Goal: Task Accomplishment & Management: Complete application form

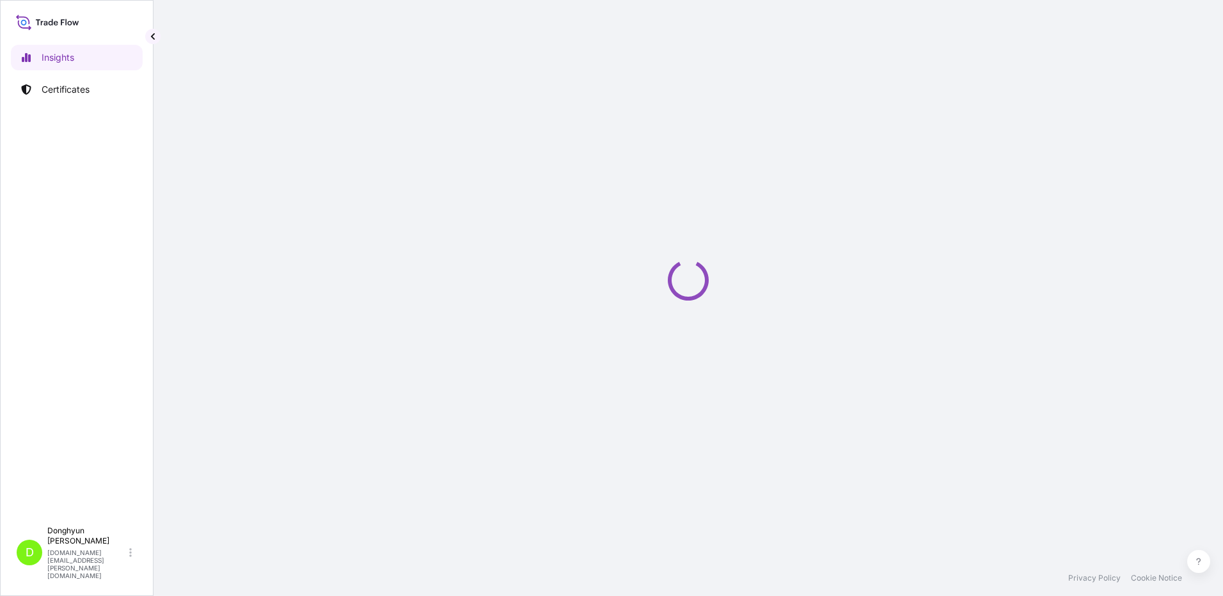
select select "2025"
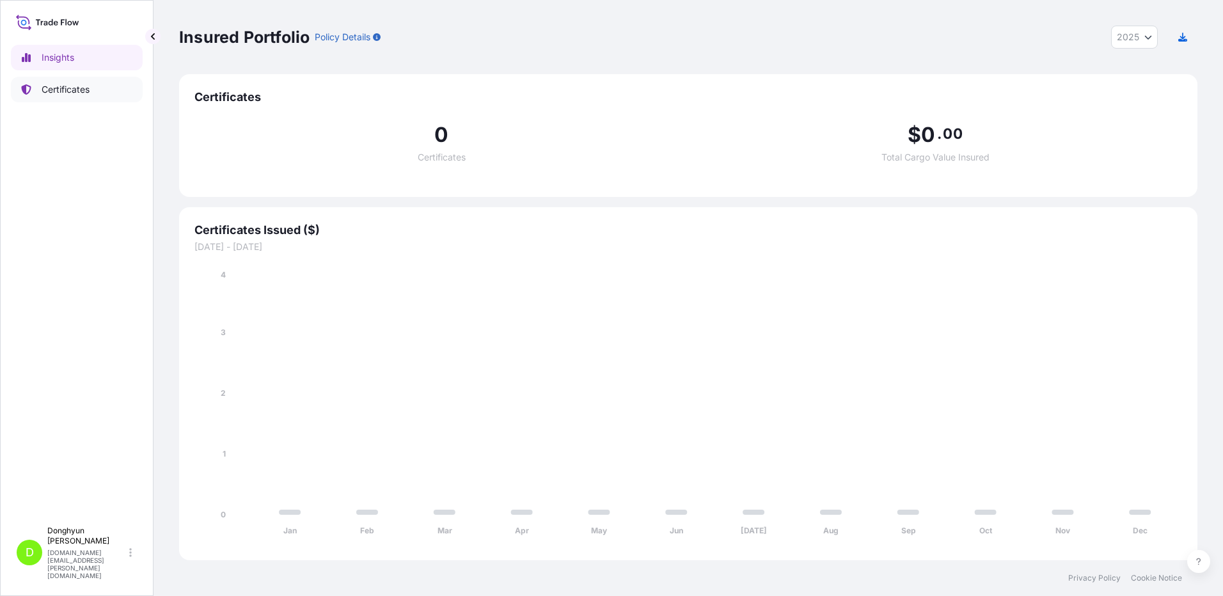
click at [88, 92] on p "Certificates" at bounding box center [66, 89] width 48 height 13
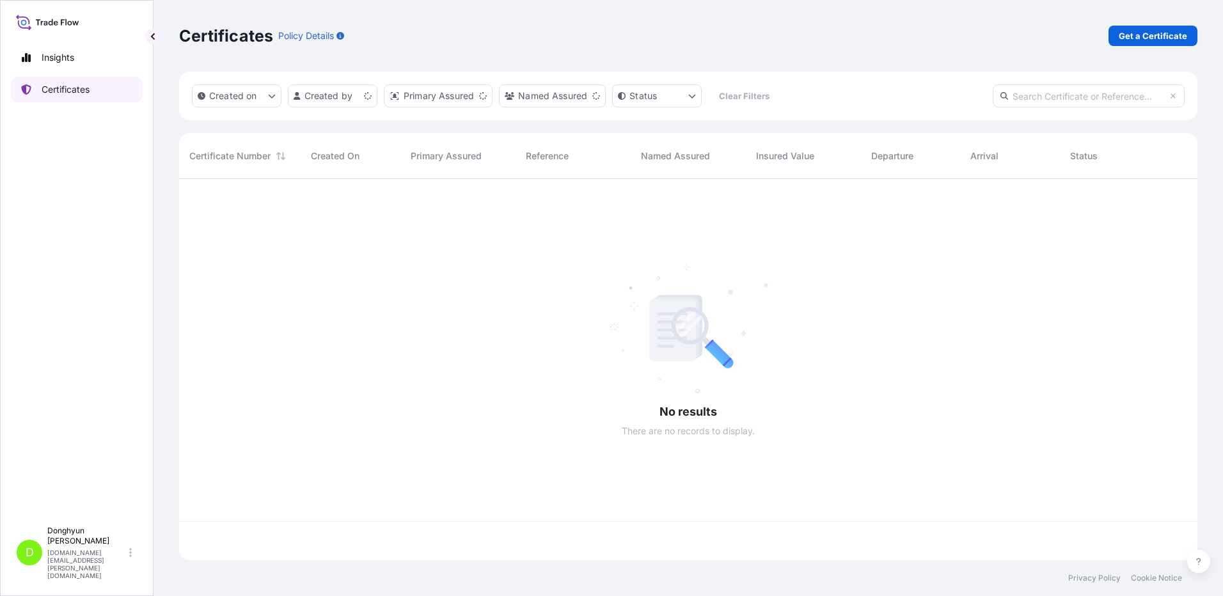
scroll to position [379, 1009]
click at [1156, 37] on p "Get a Certificate" at bounding box center [1153, 35] width 68 height 13
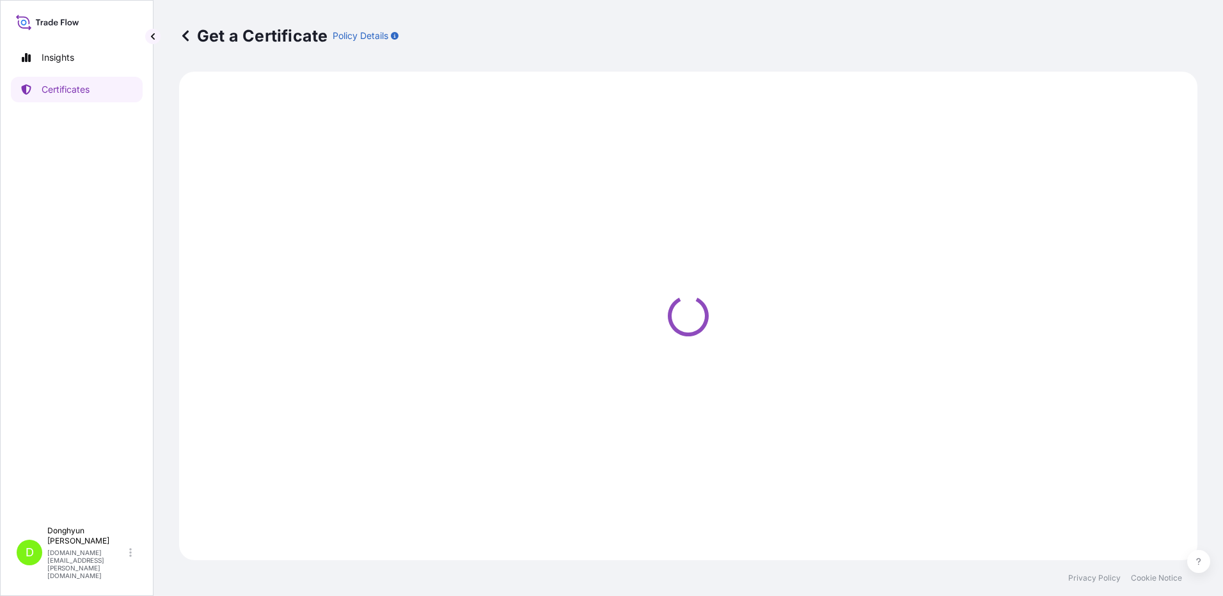
select select "Sea"
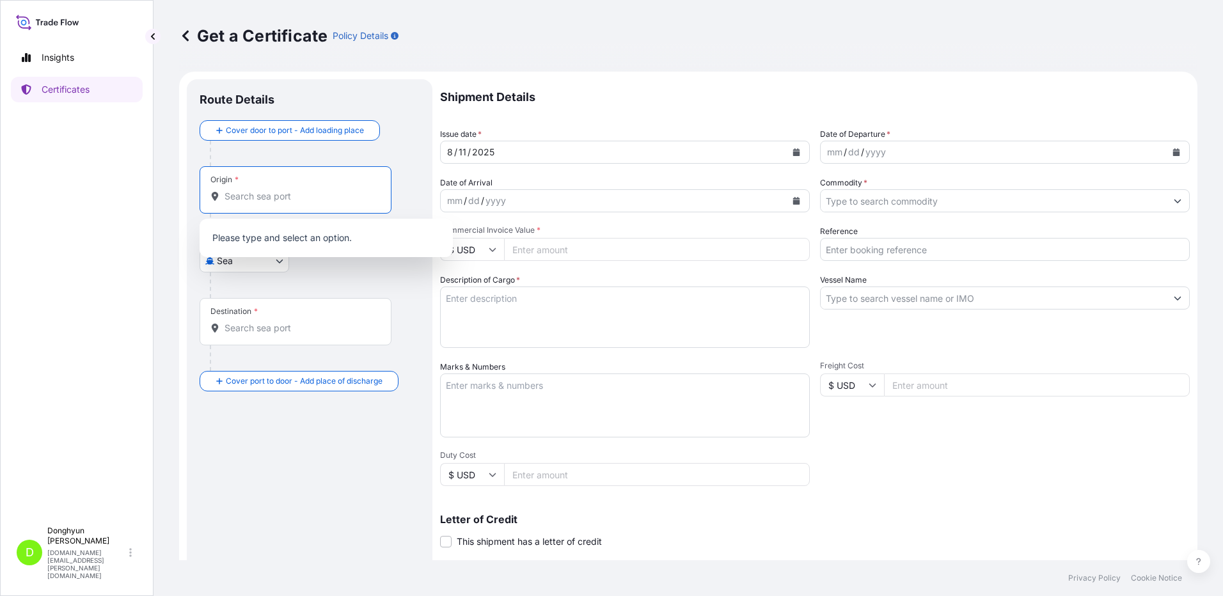
click at [277, 198] on input "Origin *" at bounding box center [300, 196] width 151 height 13
paste input "KWANGYANG"
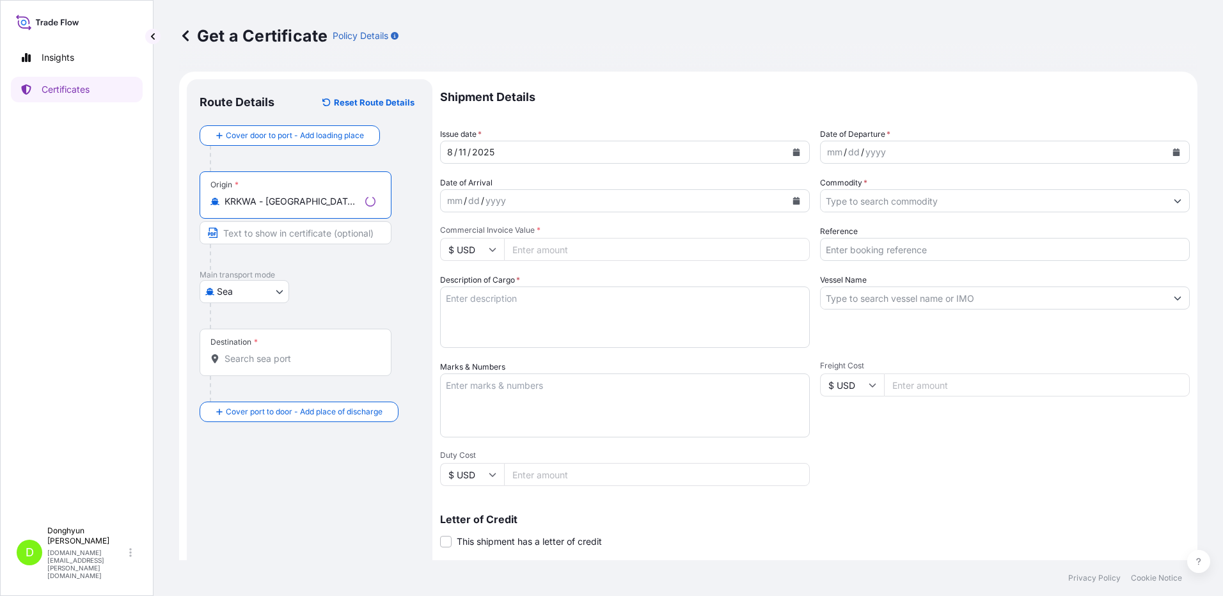
type input "KRKWA - [GEOGRAPHIC_DATA], [GEOGRAPHIC_DATA], [GEOGRAPHIC_DATA]"
click at [244, 361] on input "Destination *" at bounding box center [300, 359] width 151 height 13
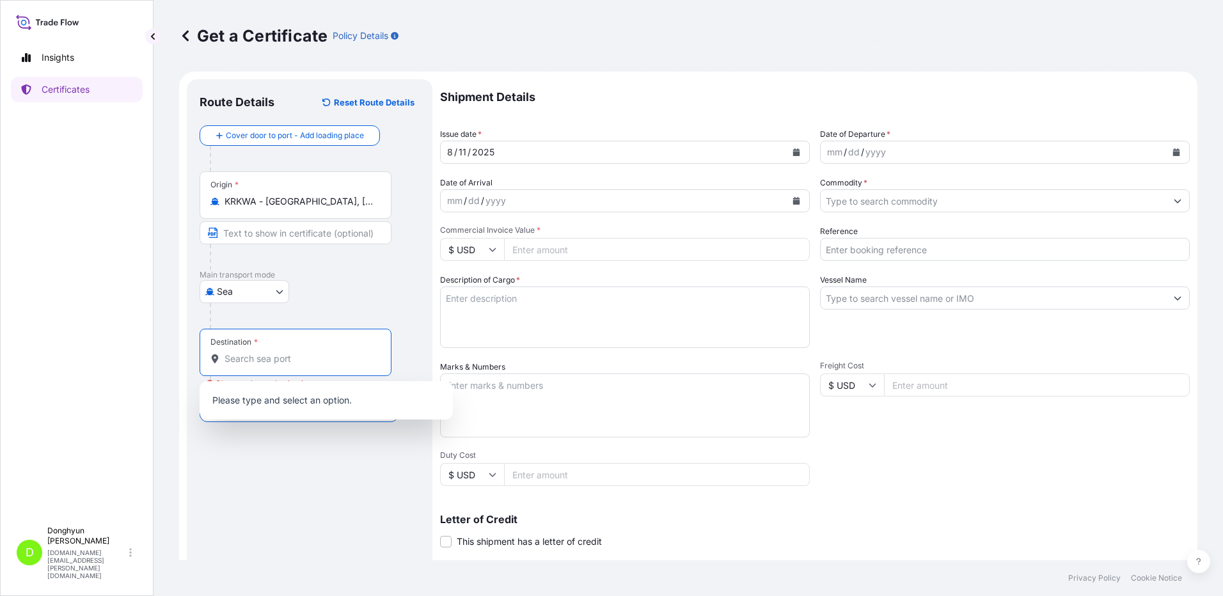
click at [236, 356] on input "Destination * Please select a destination" at bounding box center [300, 359] width 151 height 13
paste input "[GEOGRAPHIC_DATA]"
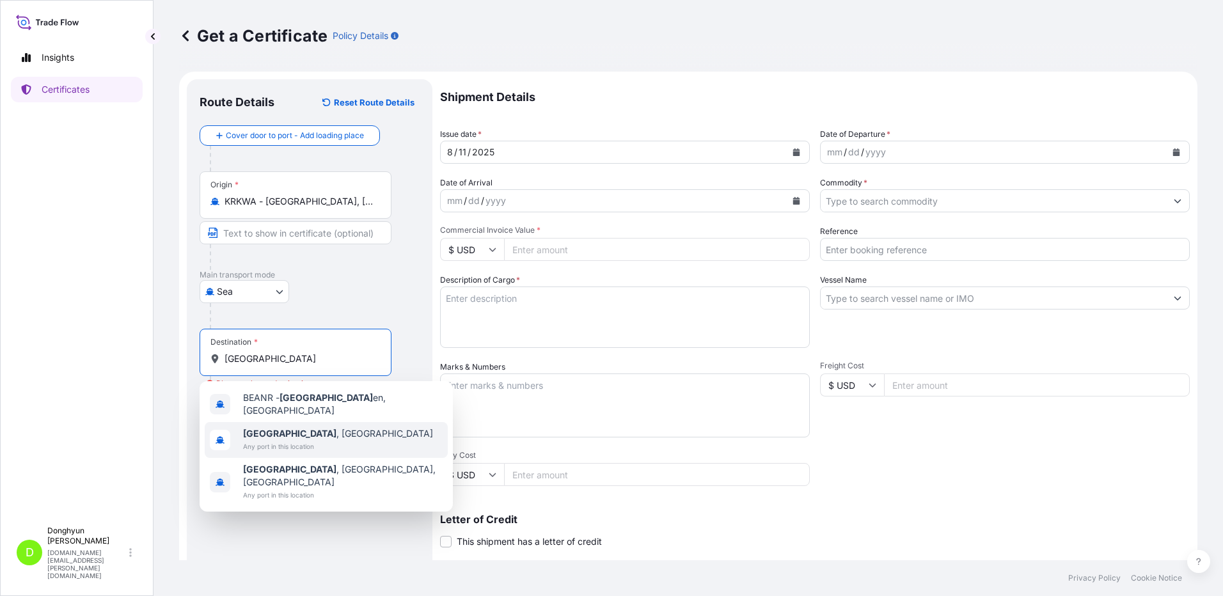
click at [303, 440] on span "Any port in this location" at bounding box center [338, 446] width 190 height 13
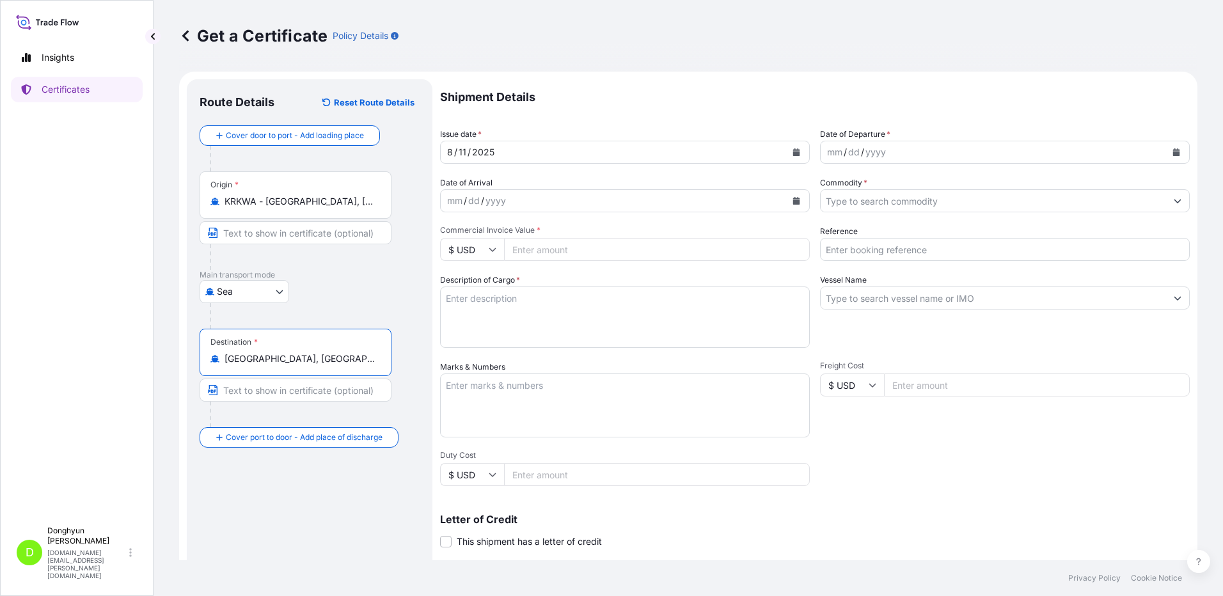
type input "[GEOGRAPHIC_DATA], [GEOGRAPHIC_DATA]"
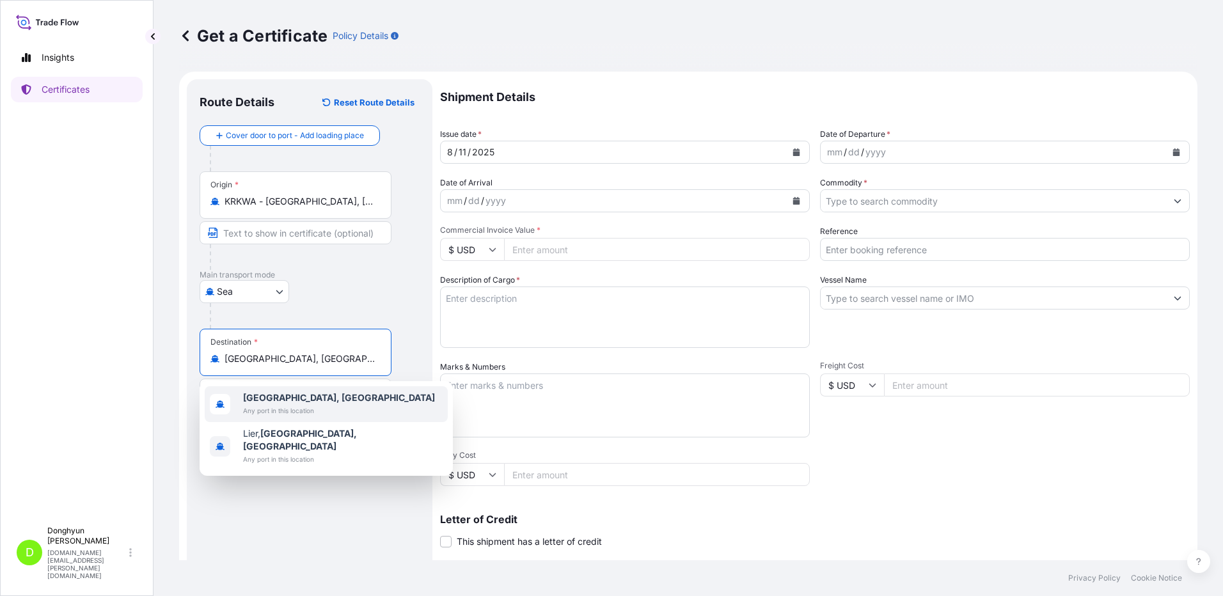
click at [262, 401] on b "[GEOGRAPHIC_DATA], [GEOGRAPHIC_DATA]" at bounding box center [339, 397] width 192 height 11
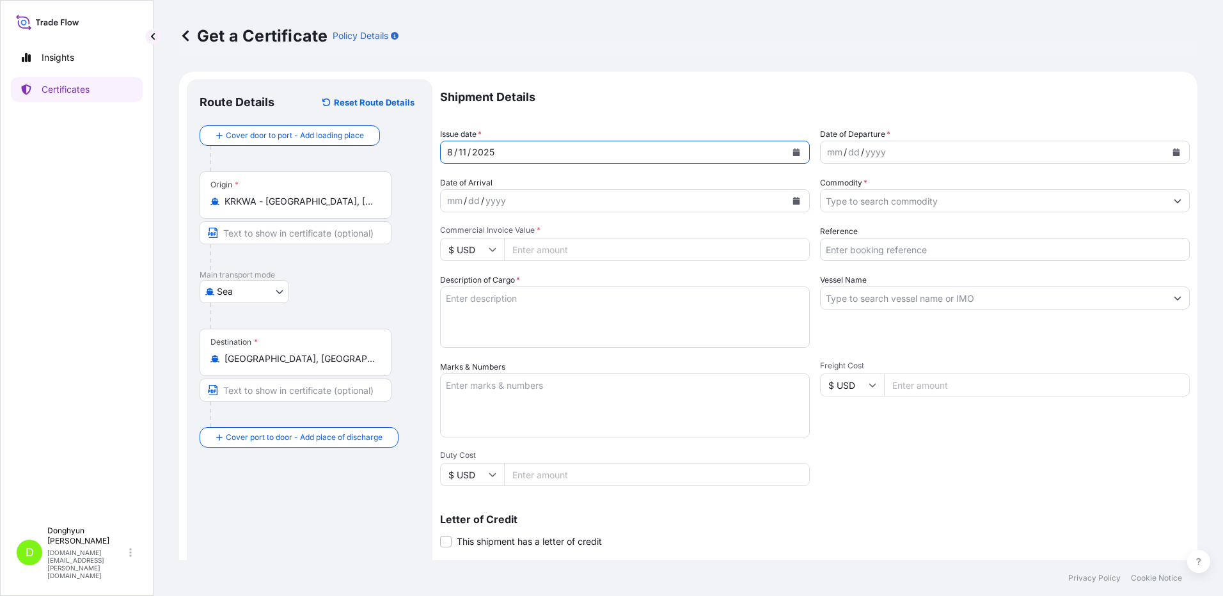
click at [793, 152] on icon "Calendar" at bounding box center [797, 152] width 8 height 8
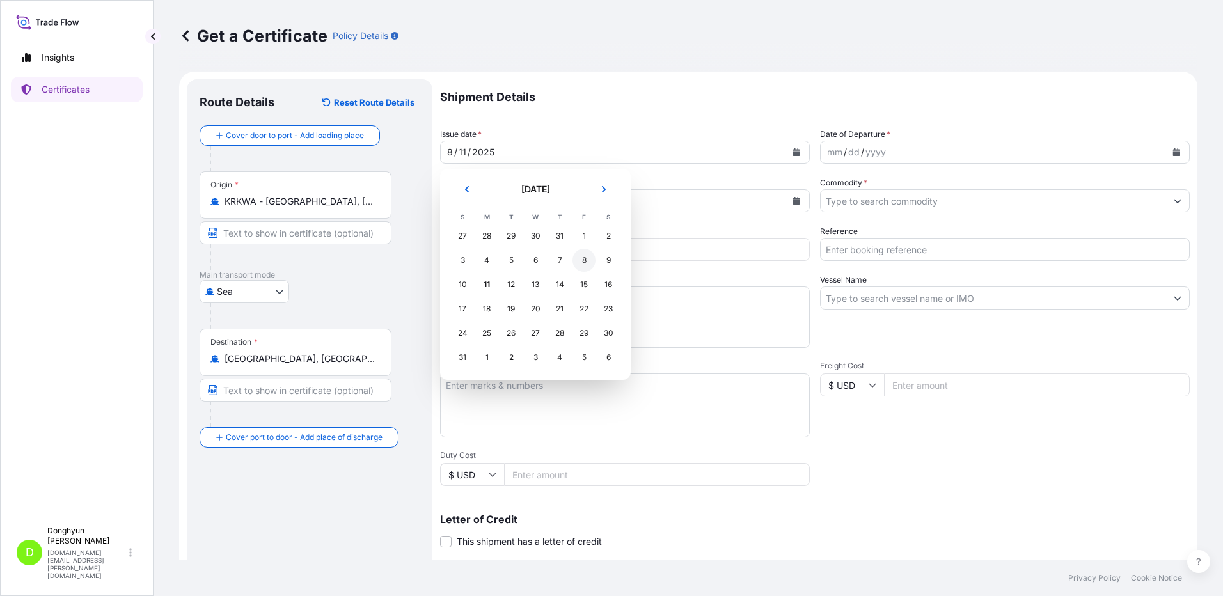
click at [578, 262] on div "8" at bounding box center [584, 260] width 23 height 23
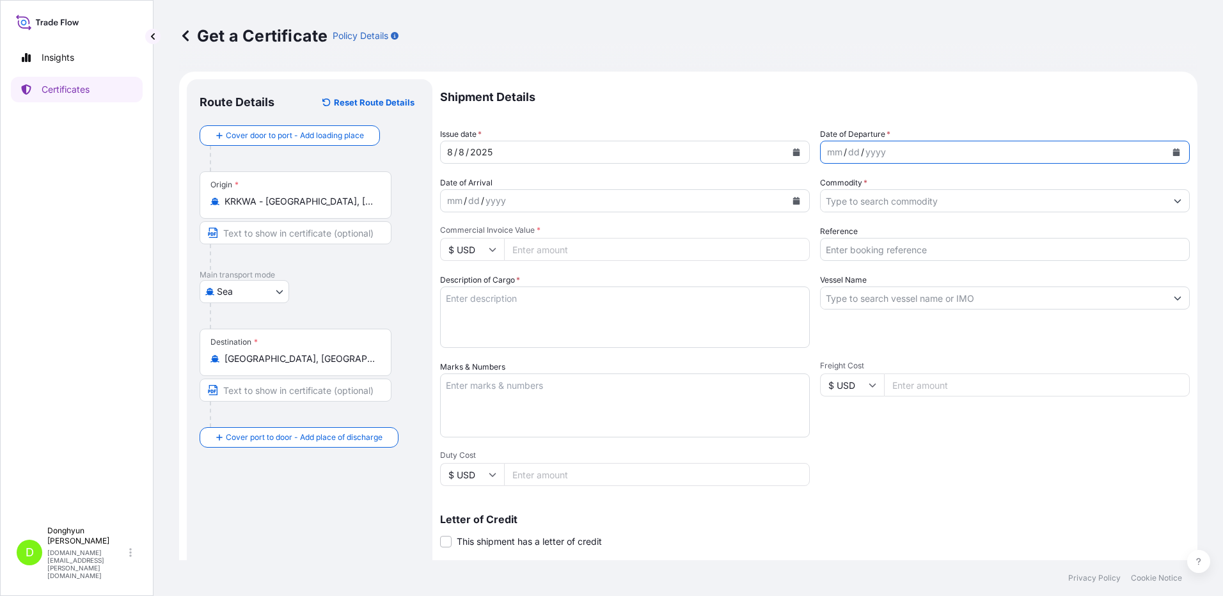
click at [1173, 151] on icon "Calendar" at bounding box center [1177, 152] width 8 height 8
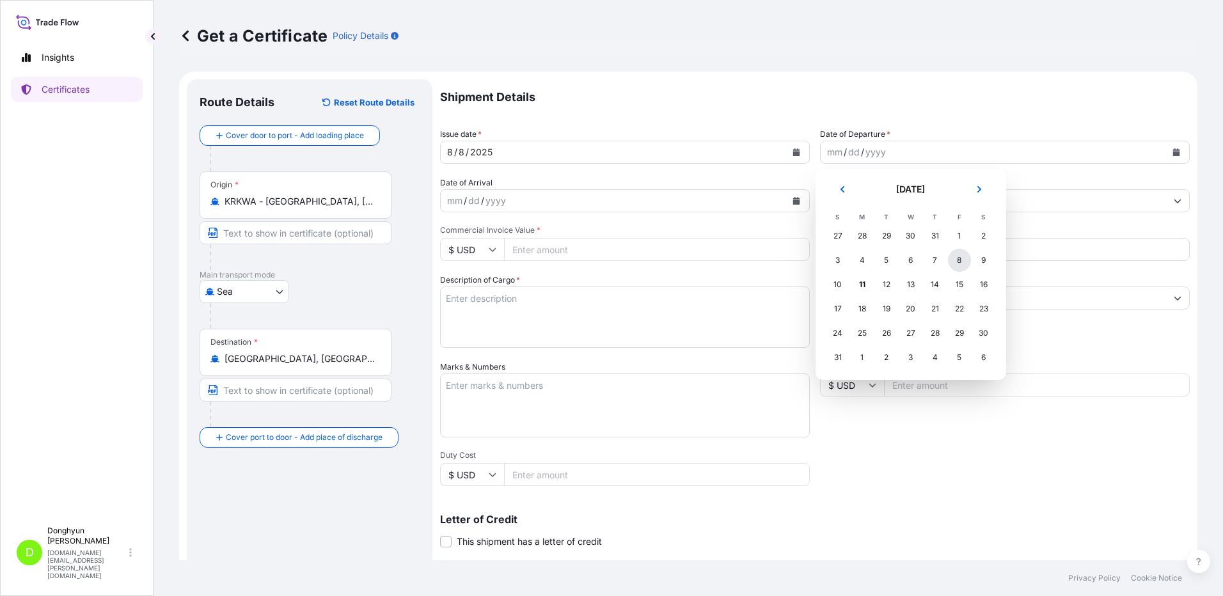
click at [962, 262] on div "8" at bounding box center [959, 260] width 23 height 23
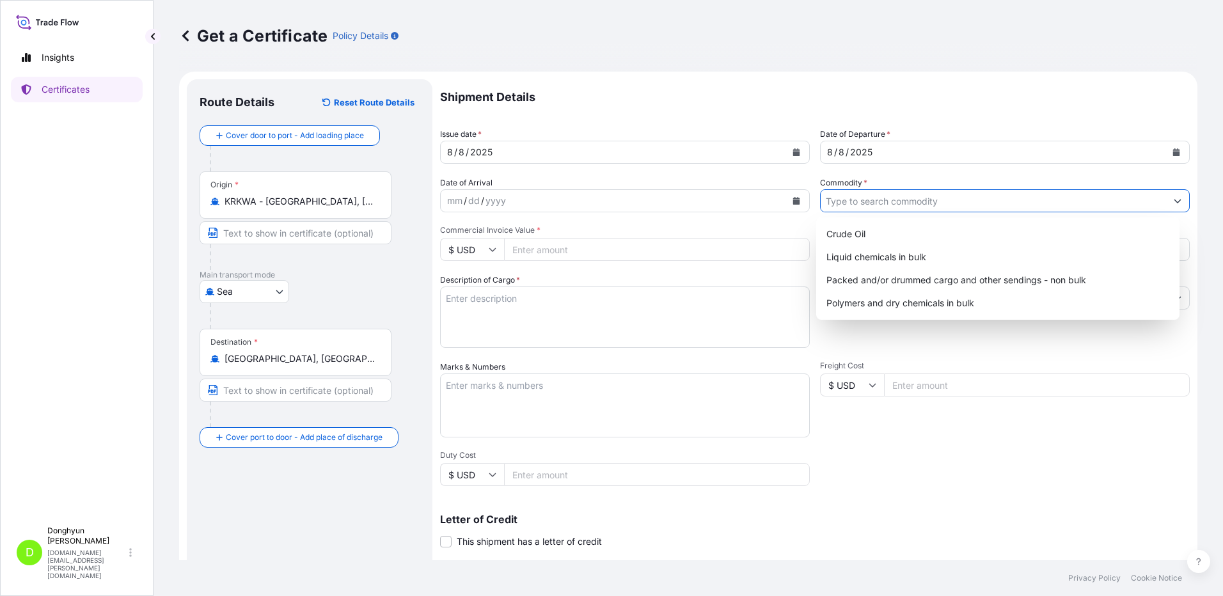
click at [848, 200] on input "Commodity *" at bounding box center [994, 200] width 346 height 23
click at [856, 298] on div "Polymers and dry chemicals in bulk" at bounding box center [999, 303] width 354 height 23
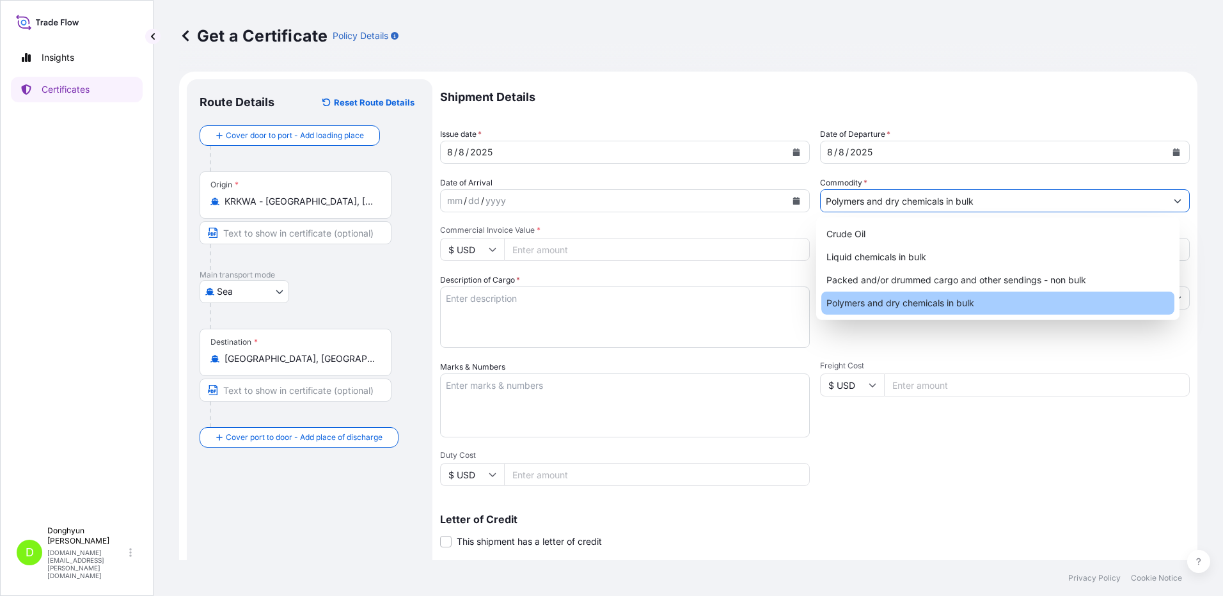
type input "Polymers and dry chemicals in bulk"
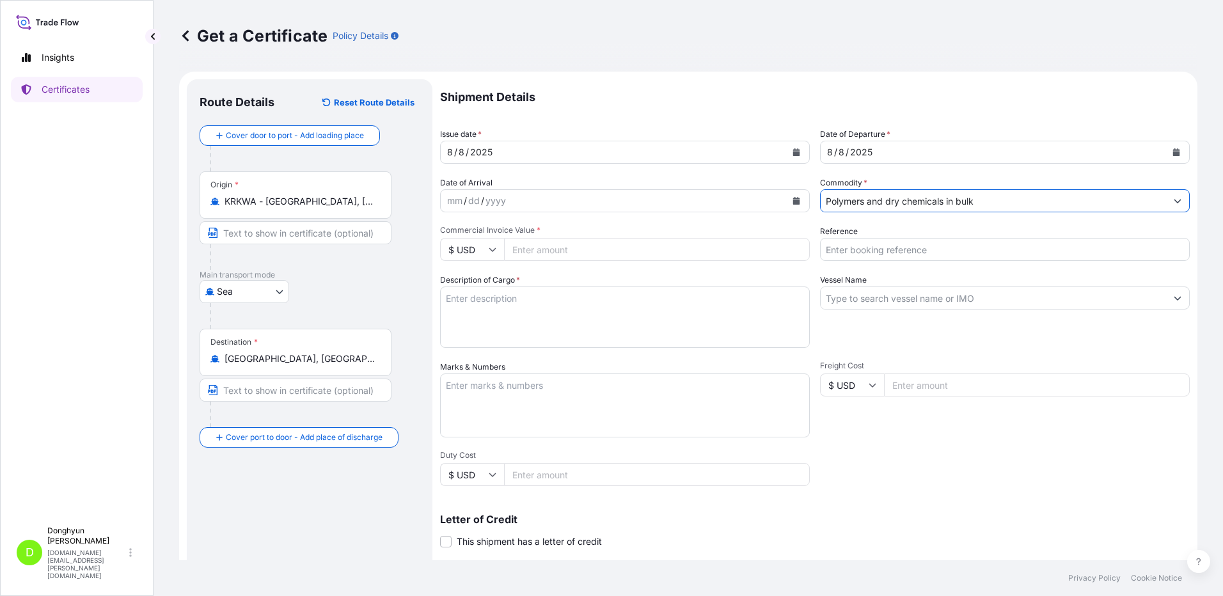
click at [557, 249] on input "Commercial Invoice Value *" at bounding box center [657, 249] width 306 height 23
type input "203951.33"
click at [868, 251] on input "Reference" at bounding box center [1005, 249] width 370 height 23
click at [850, 248] on input "Reference" at bounding box center [1005, 249] width 370 height 23
paste input "8800129908"
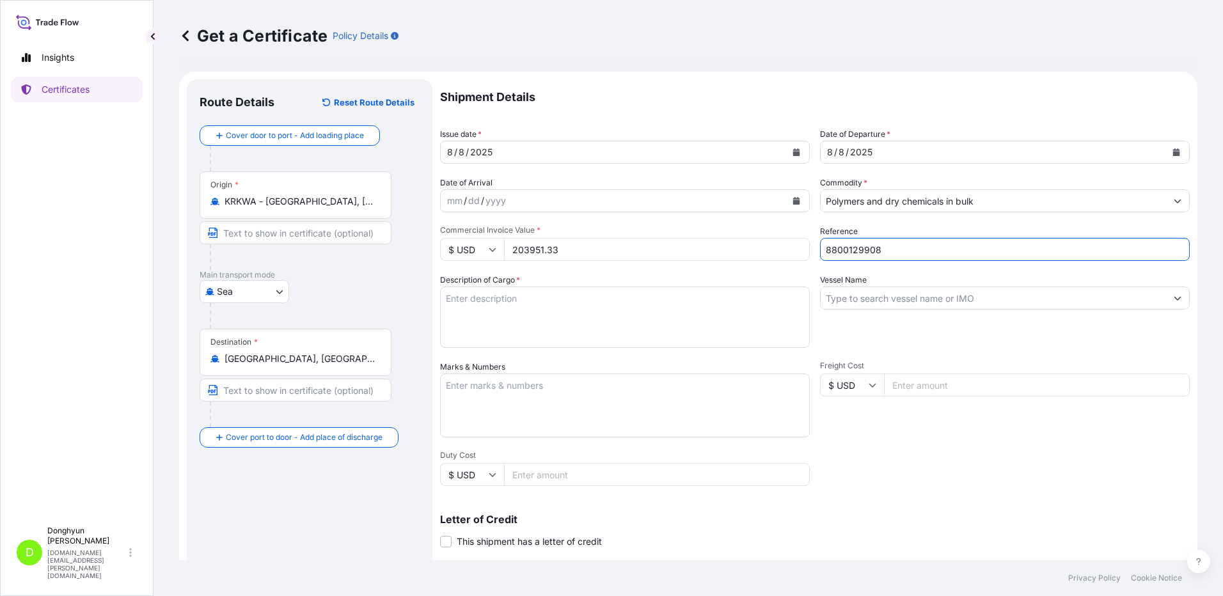
type input "8800129908"
click at [916, 299] on input "Vessel Name" at bounding box center [994, 298] width 346 height 23
paste input "HMM RUBY"
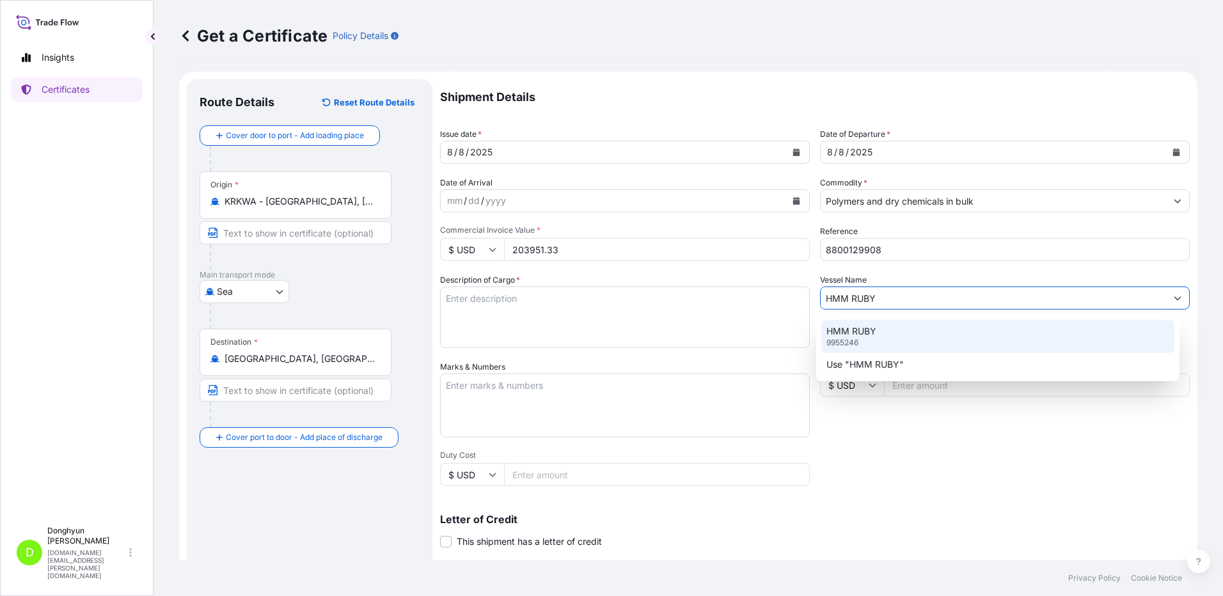
click at [868, 331] on p "HMM RUBY" at bounding box center [852, 331] width 50 height 13
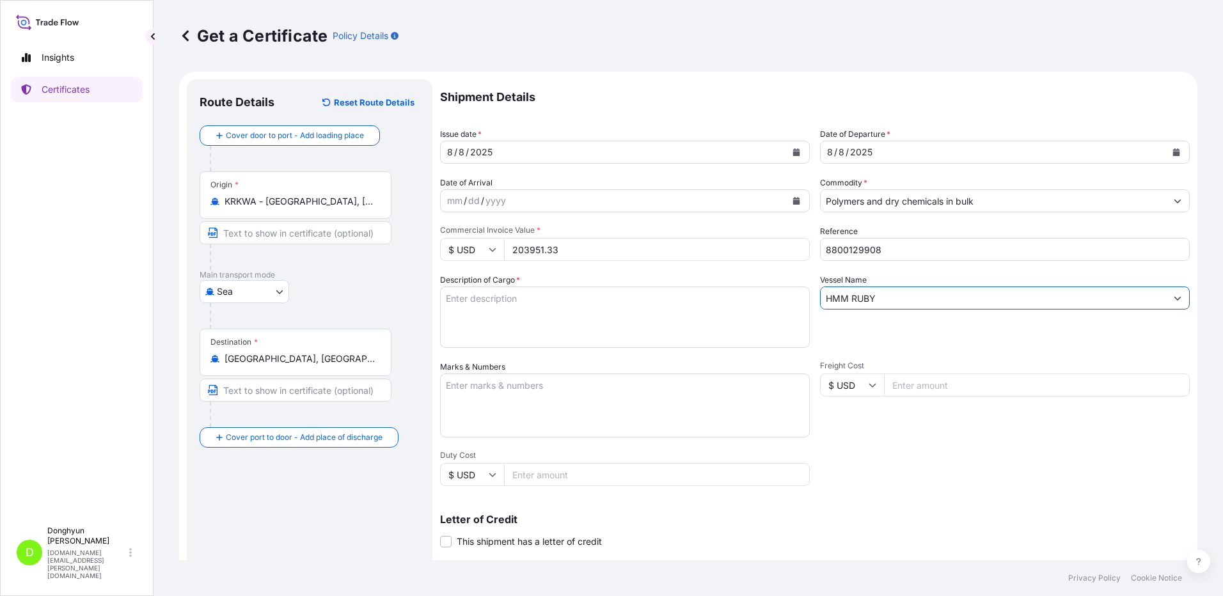
type input "HMM RUBY"
click at [567, 312] on textarea "Description of Cargo *" at bounding box center [625, 317] width 370 height 61
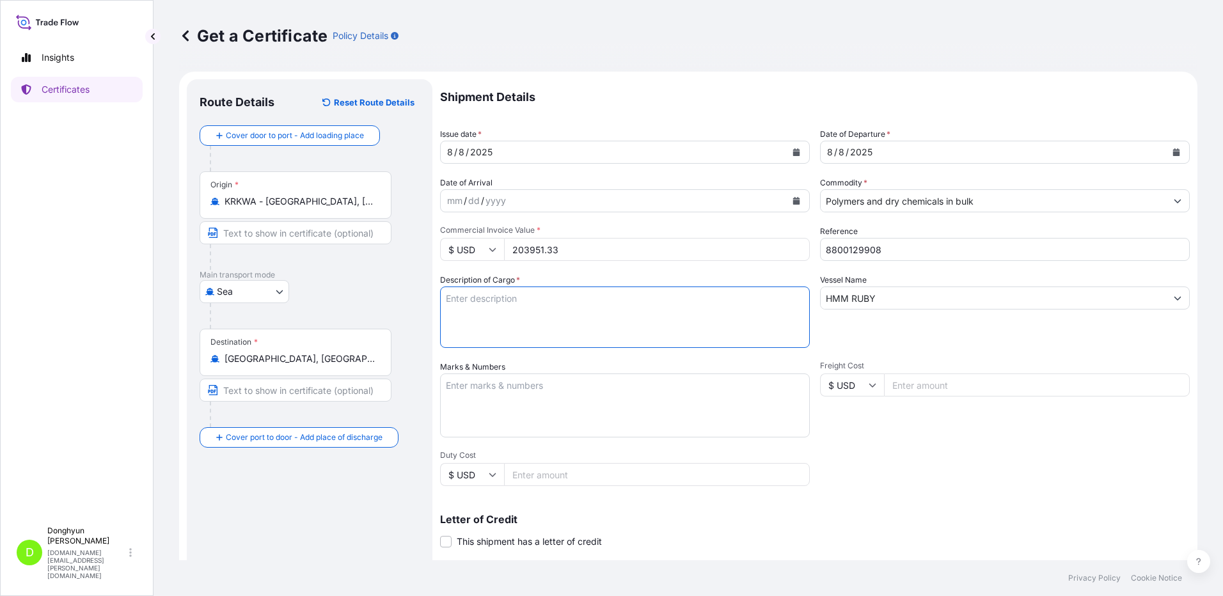
click at [652, 314] on textarea "Description of Cargo *" at bounding box center [625, 317] width 370 height 61
paste textarea "CPP HIFAX EP5175 PEL BG (PMC)"
paste textarea "PO 4405979593"
type textarea "CPP HIFAX EP5175 PEL BG (PMC) PO 4405979593"
click at [901, 447] on div "Shipment Details Issue date * [DATE] Date of Departure * [DATE] Date of Arrival…" at bounding box center [815, 384] width 750 height 610
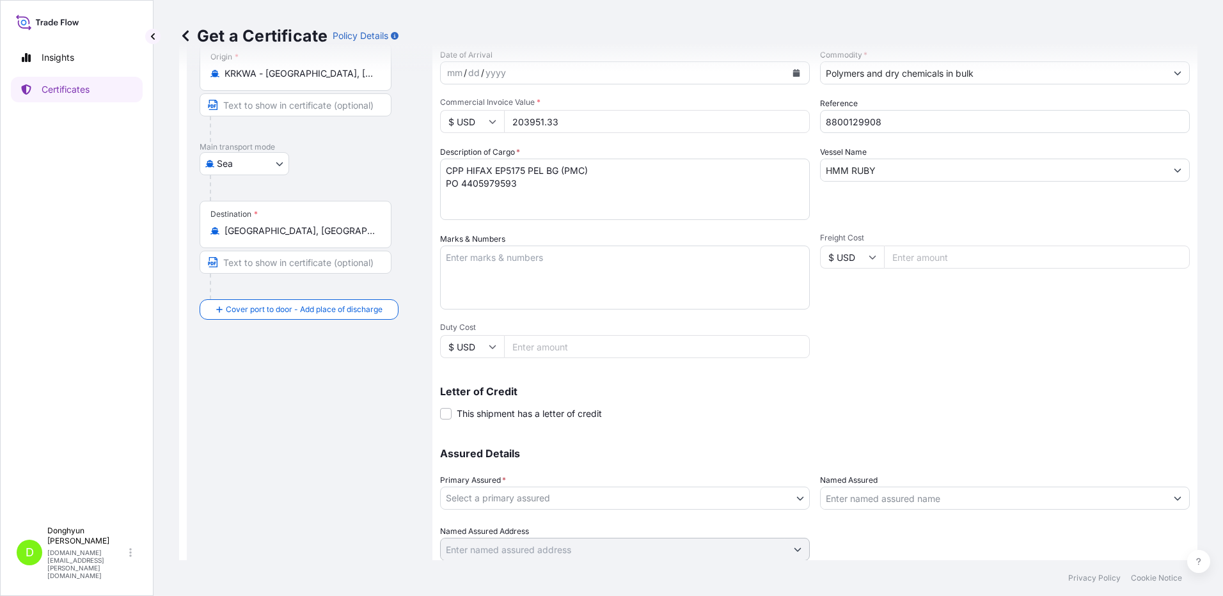
scroll to position [172, 0]
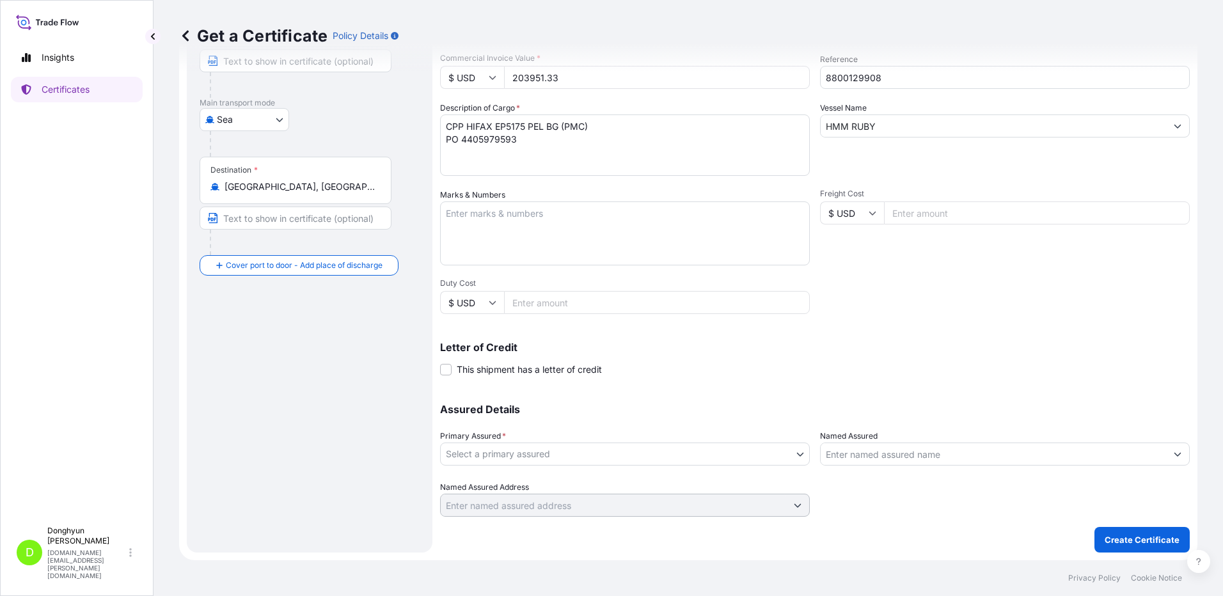
click at [797, 457] on body "Insights Certificates D [PERSON_NAME] [DOMAIN_NAME][EMAIL_ADDRESS][PERSON_NAME]…" at bounding box center [611, 298] width 1223 height 596
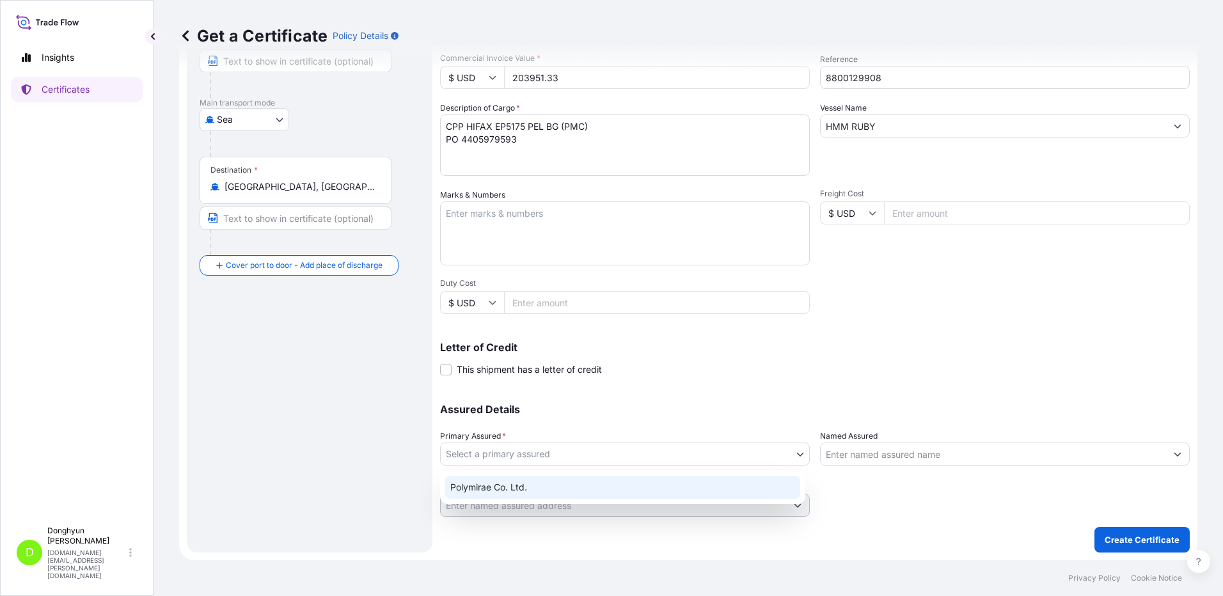
click at [672, 486] on div "Polymirae Co. Ltd." at bounding box center [622, 487] width 355 height 23
select select "32021"
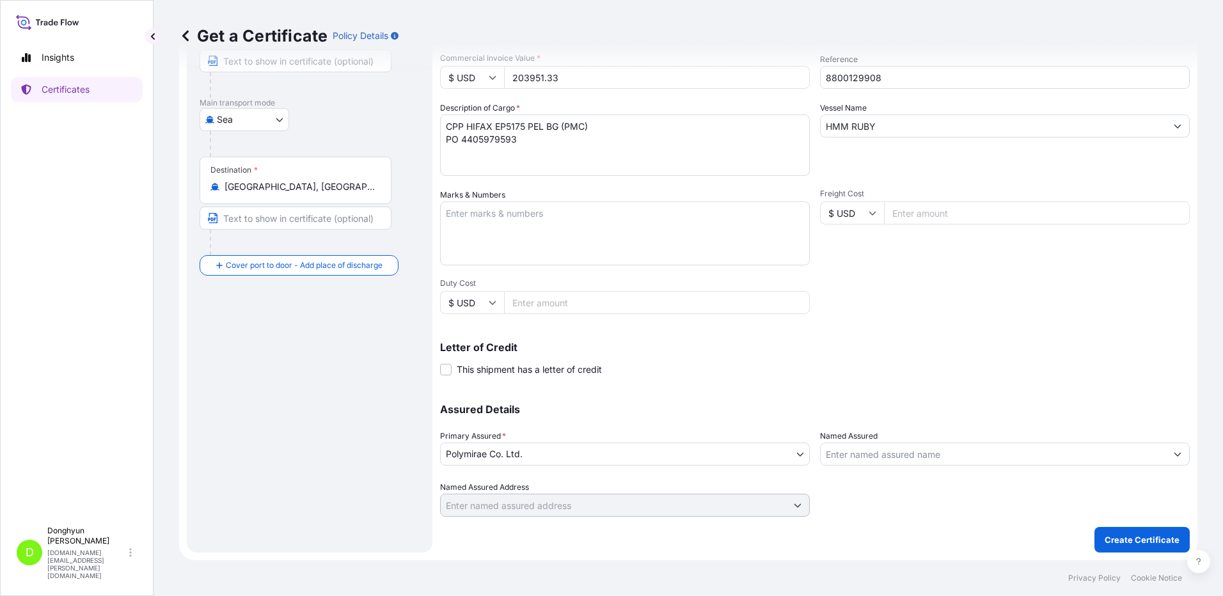
click at [938, 521] on div "Shipment Details Issue date * [DATE] Date of Departure * [DATE] Date of Arrival…" at bounding box center [815, 230] width 750 height 646
click at [854, 381] on div "Shipment Details Issue date * [DATE] Date of Departure * [DATE] Date of Arrival…" at bounding box center [815, 212] width 750 height 610
click at [1133, 530] on button "Create Certificate" at bounding box center [1142, 540] width 95 height 26
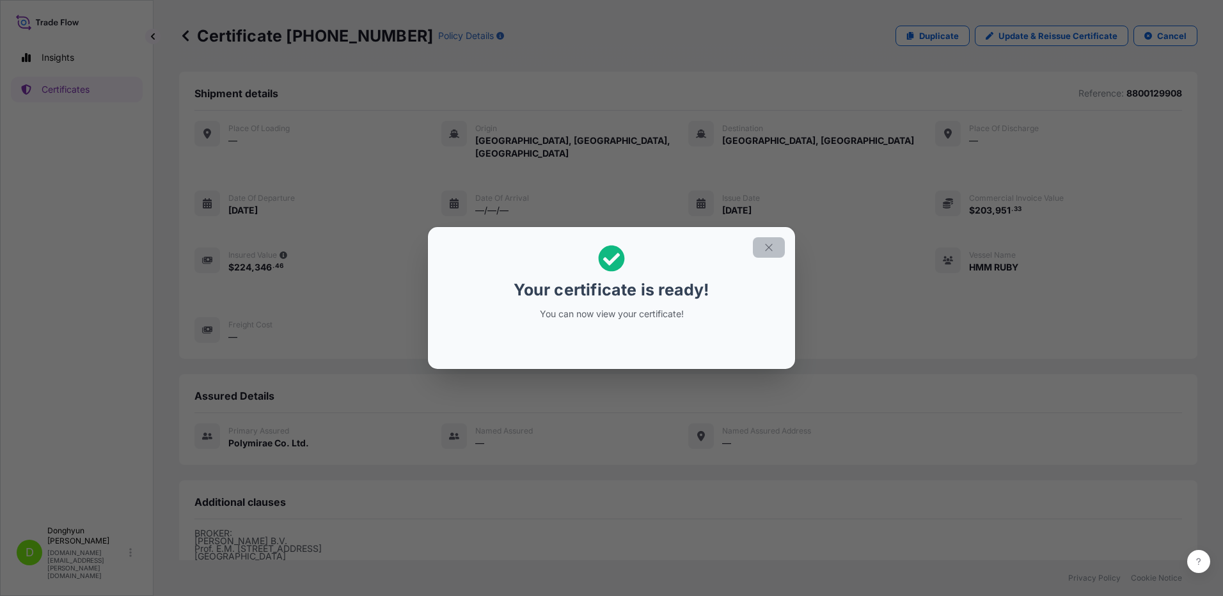
click at [770, 249] on icon "button" at bounding box center [769, 248] width 12 height 12
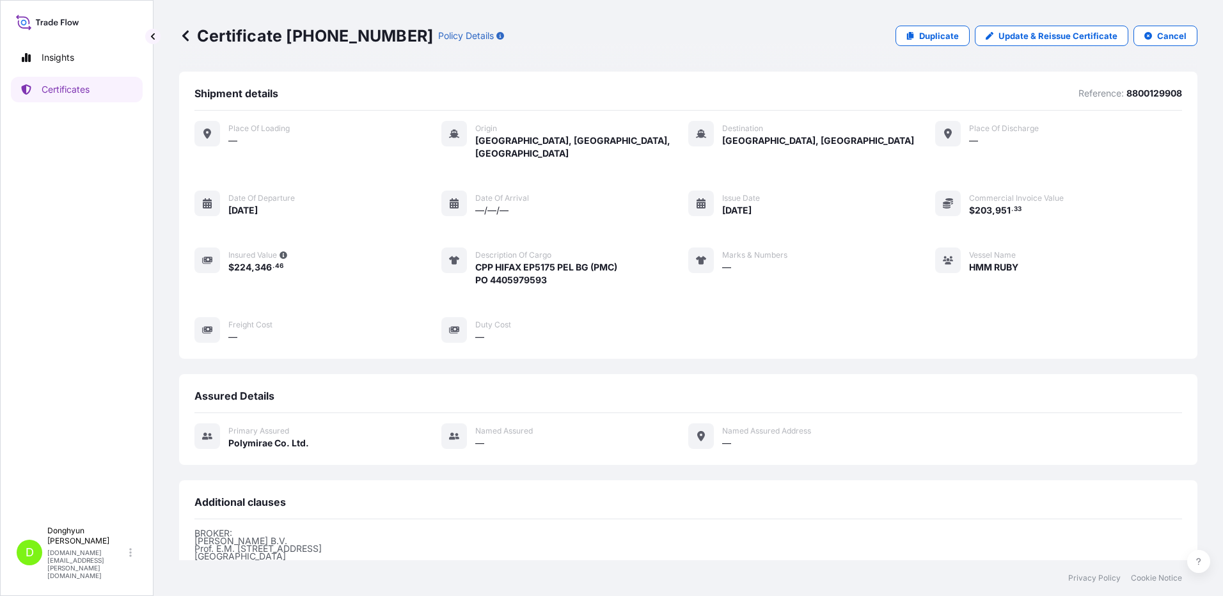
scroll to position [161, 0]
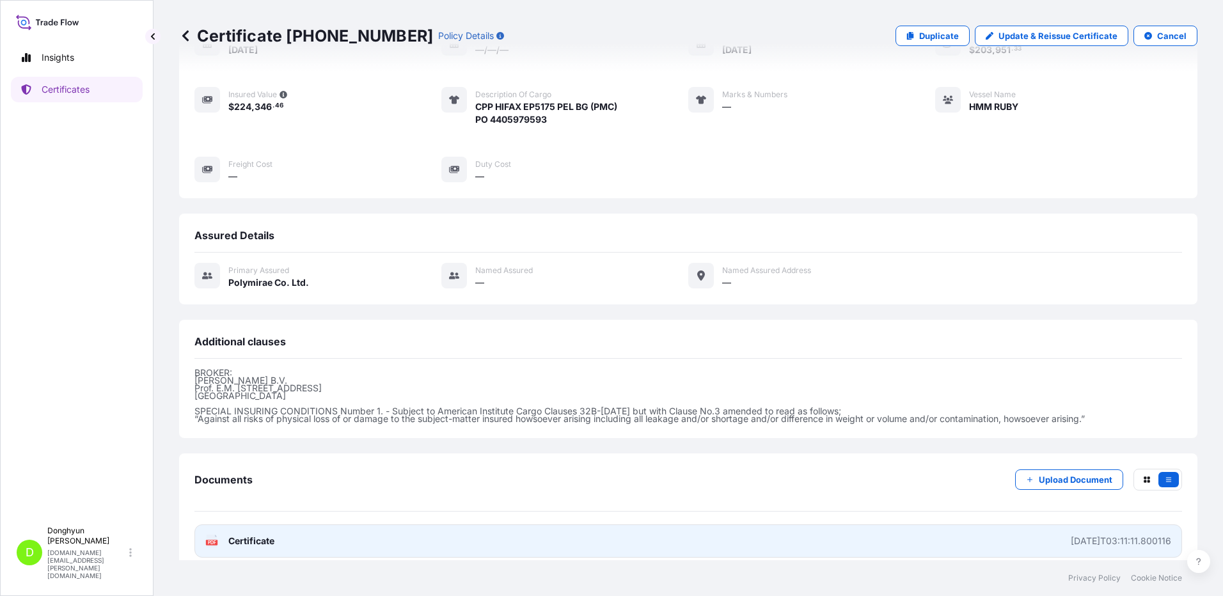
click at [245, 535] on span "Certificate" at bounding box center [251, 541] width 46 height 13
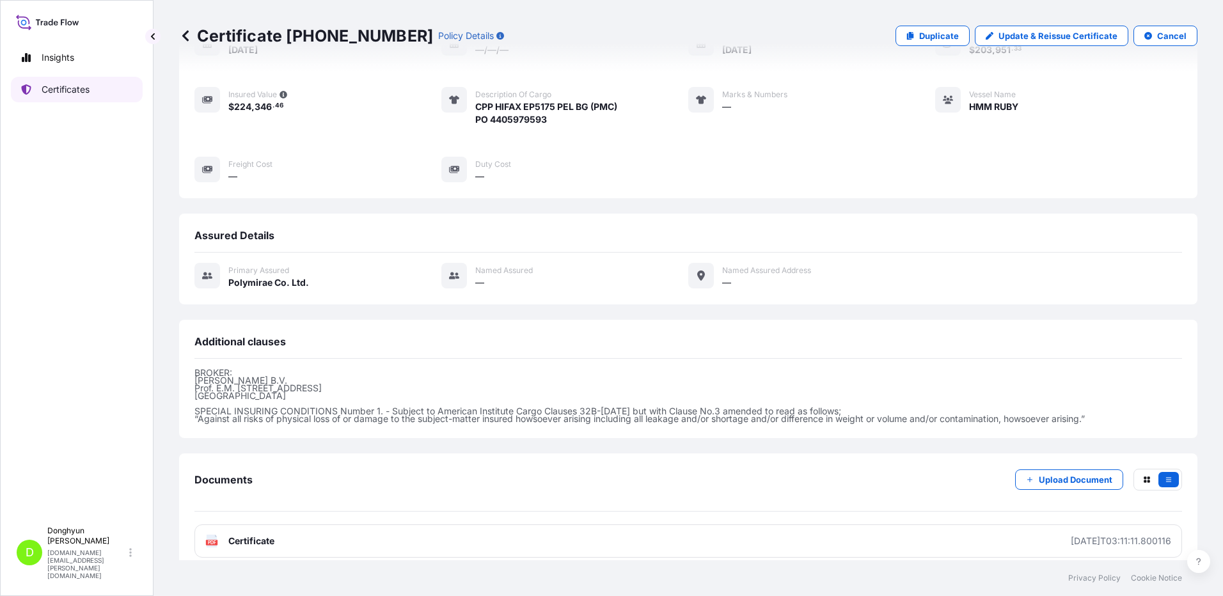
click at [72, 93] on p "Certificates" at bounding box center [66, 89] width 48 height 13
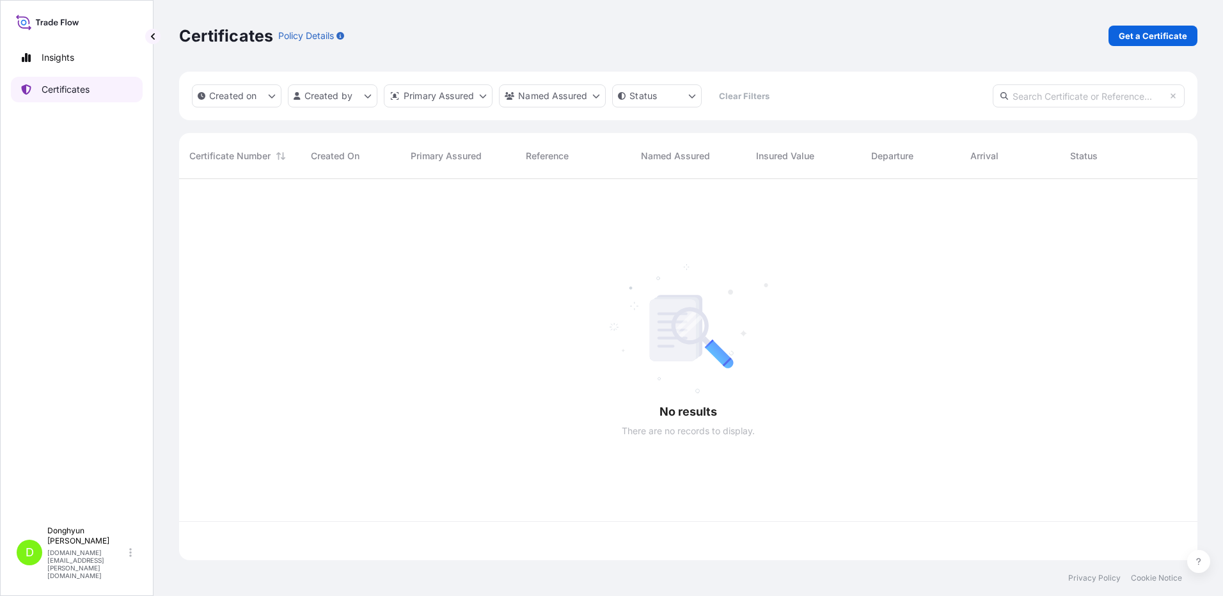
scroll to position [379, 1009]
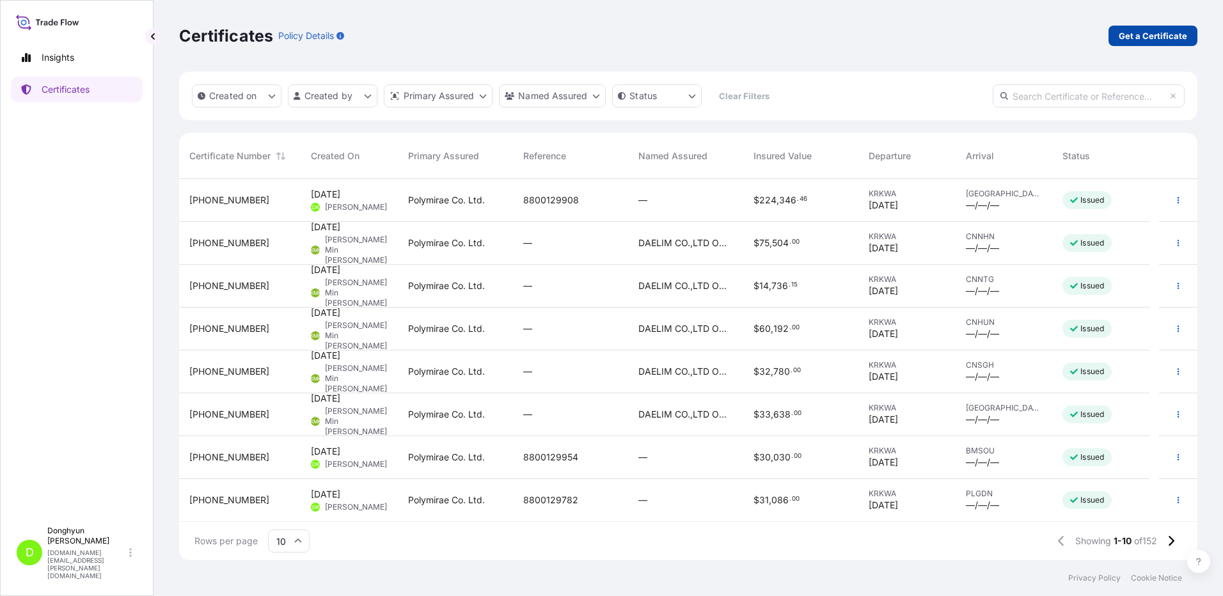
click at [1145, 40] on p "Get a Certificate" at bounding box center [1153, 35] width 68 height 13
select select "Sea"
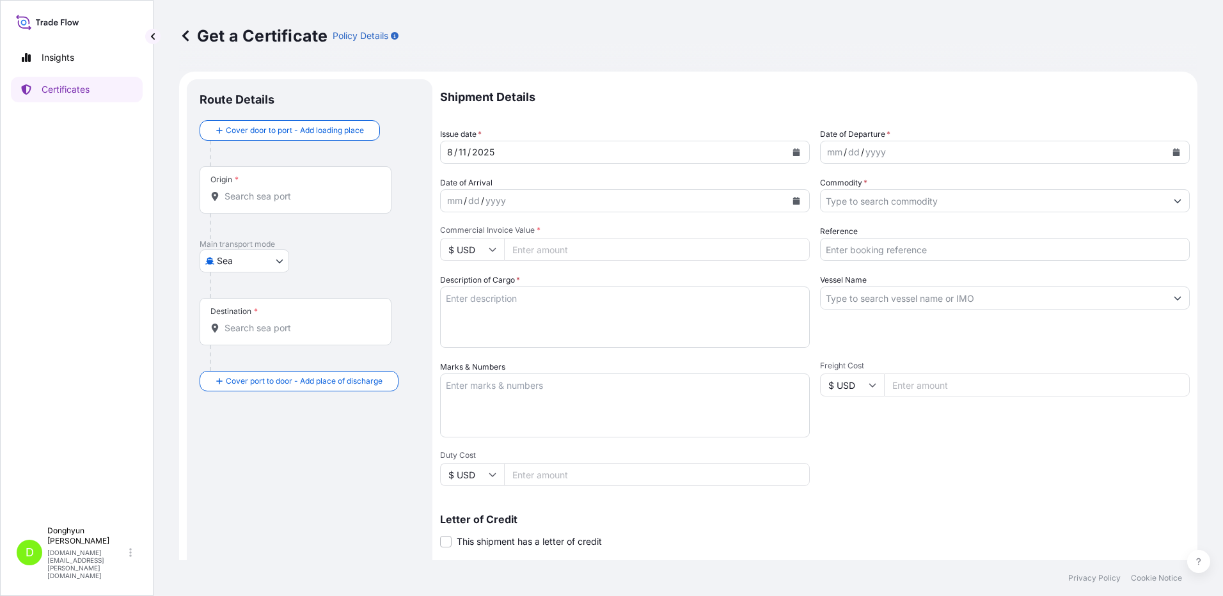
click at [793, 152] on icon "Calendar" at bounding box center [796, 152] width 7 height 8
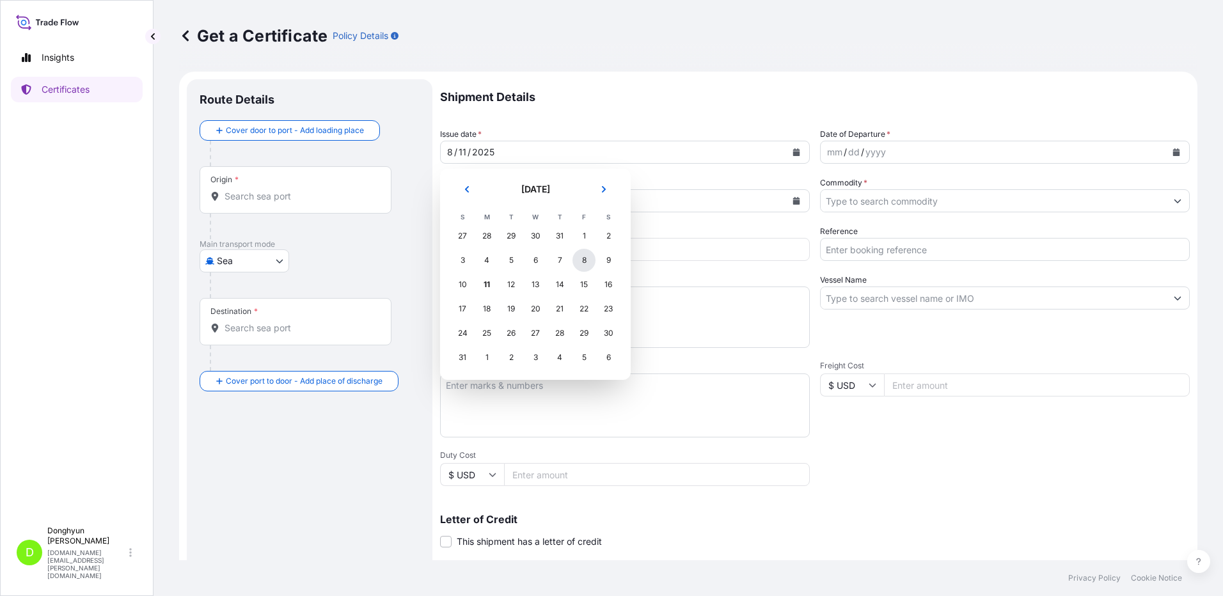
click at [580, 261] on div "8" at bounding box center [584, 260] width 23 height 23
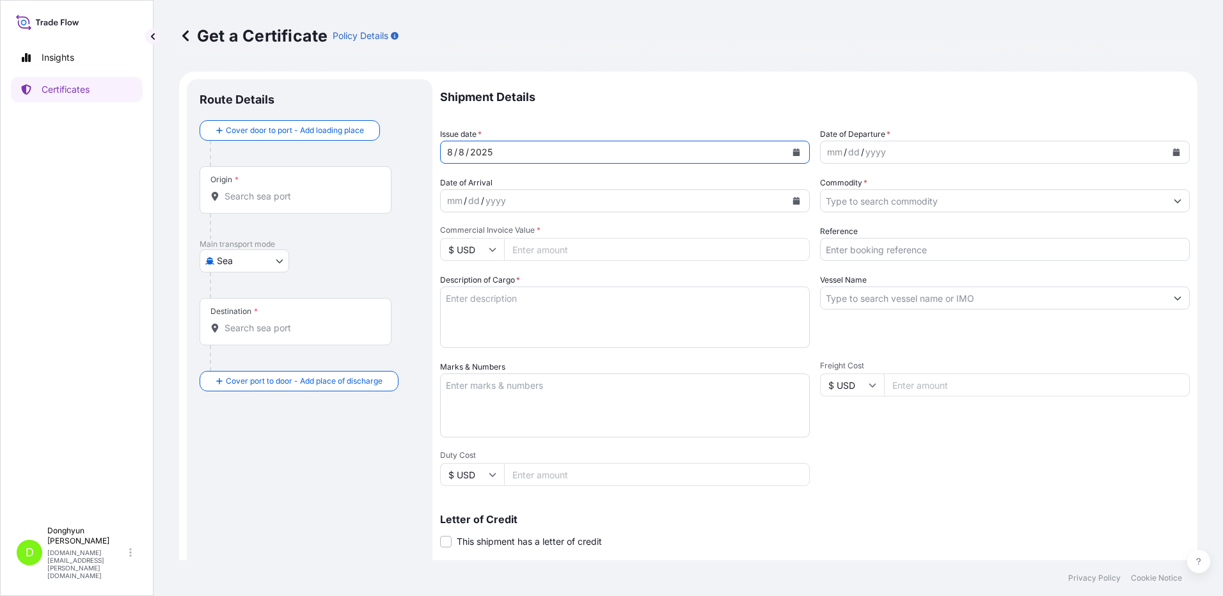
click at [1173, 150] on icon "Calendar" at bounding box center [1176, 152] width 7 height 8
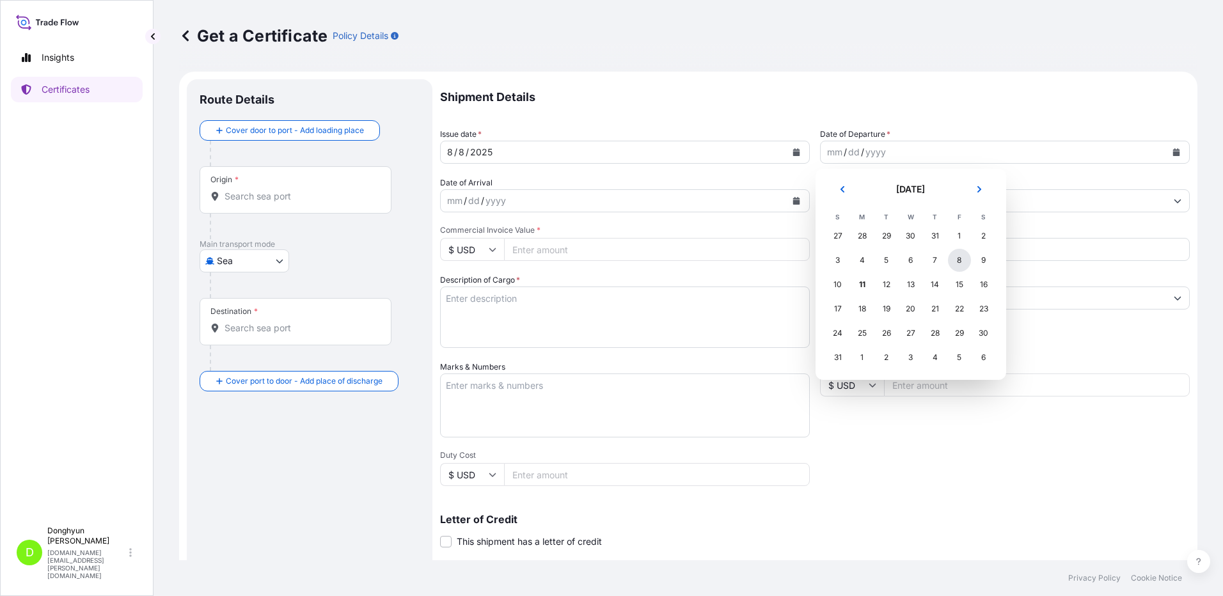
click at [956, 260] on div "8" at bounding box center [959, 260] width 23 height 23
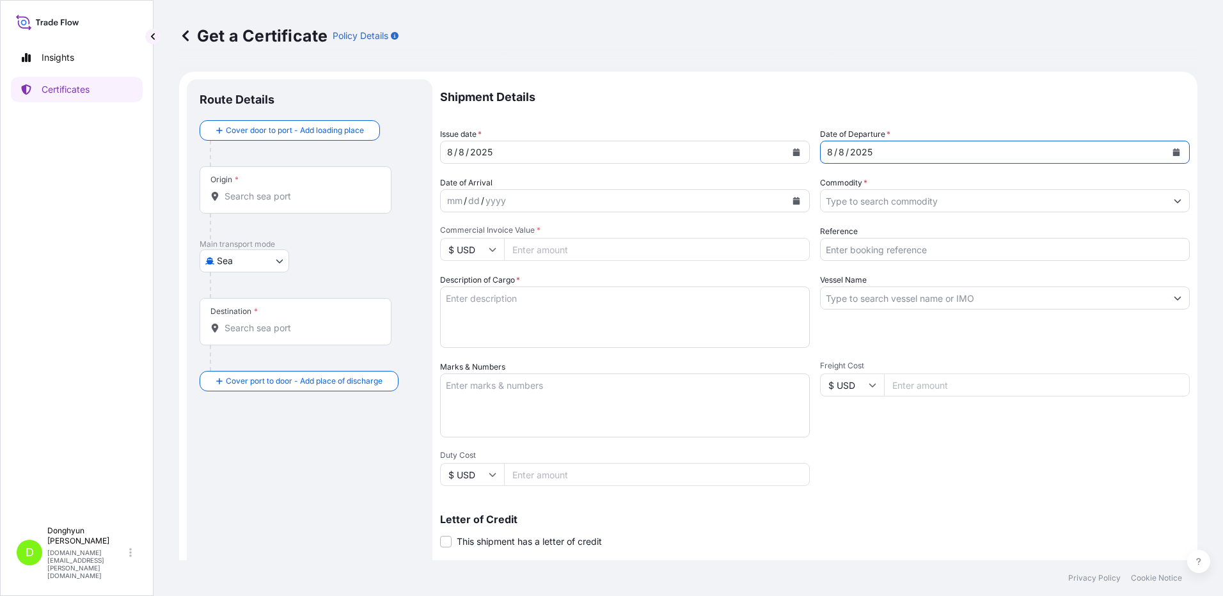
click at [235, 191] on input "Origin *" at bounding box center [300, 196] width 151 height 13
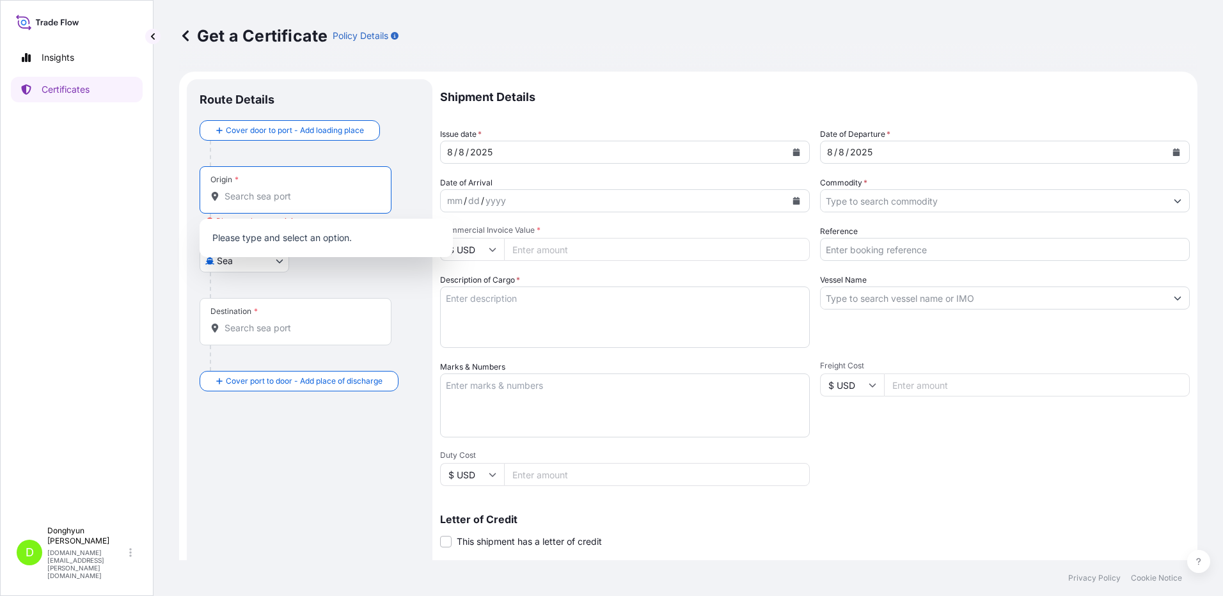
click at [256, 196] on input "Origin * Please select an origin" at bounding box center [300, 196] width 151 height 13
paste input "KWANGYANG"
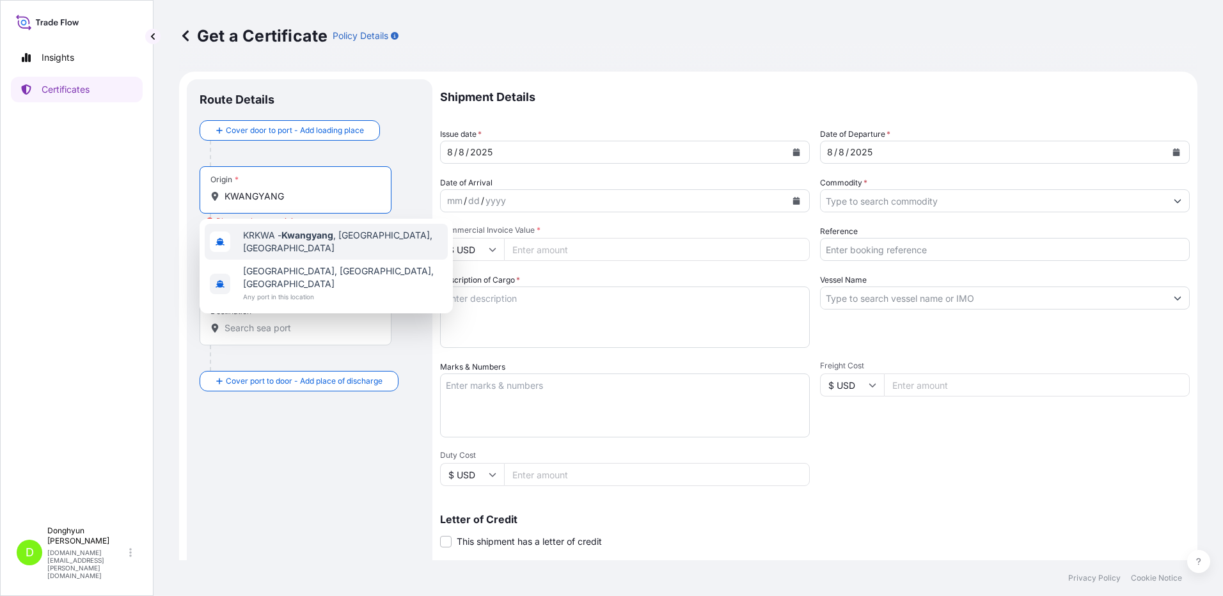
click at [257, 244] on span "KRKWA - [GEOGRAPHIC_DATA] , [GEOGRAPHIC_DATA], [GEOGRAPHIC_DATA]" at bounding box center [343, 242] width 200 height 26
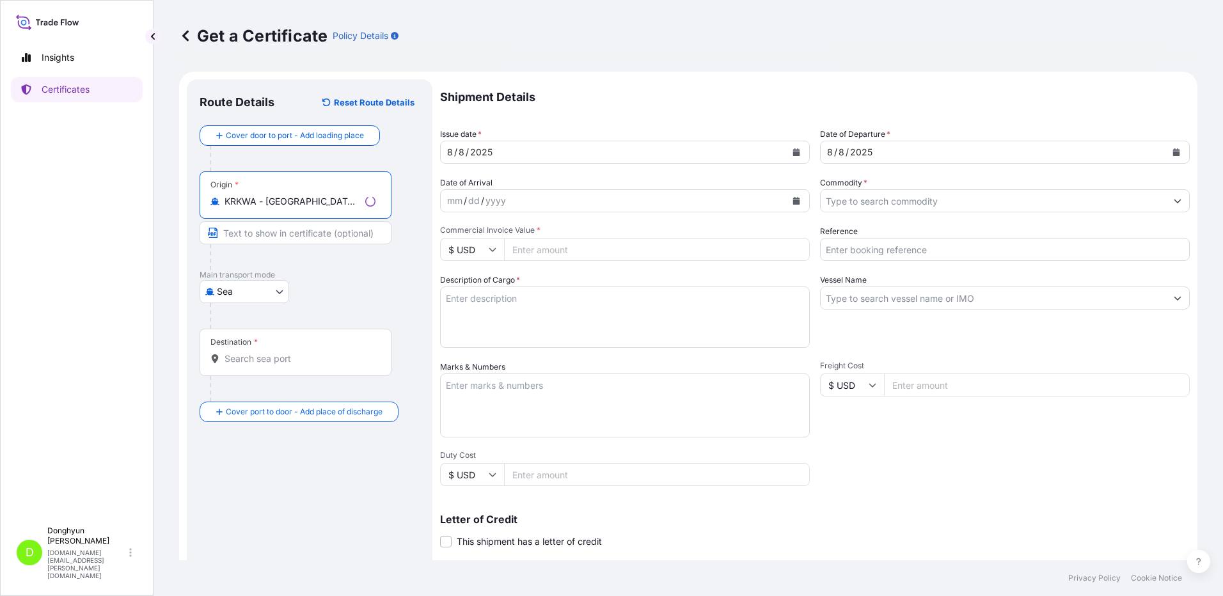
type input "KRKWA - [GEOGRAPHIC_DATA], [GEOGRAPHIC_DATA], [GEOGRAPHIC_DATA]"
click at [246, 362] on input "Destination *" at bounding box center [300, 359] width 151 height 13
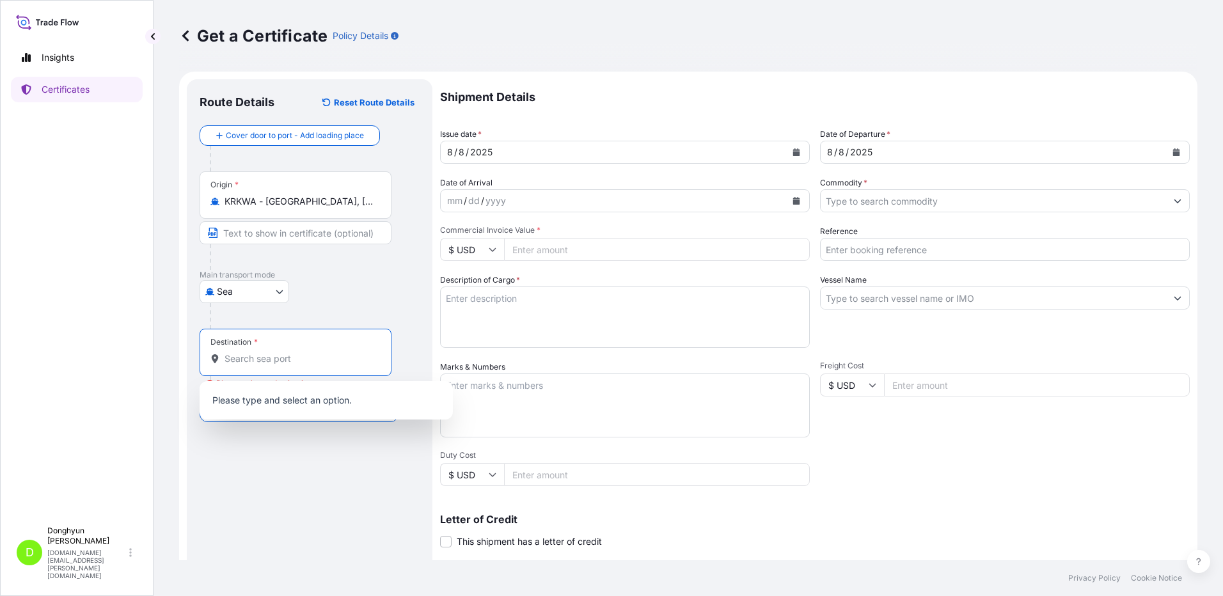
click at [233, 357] on input "Destination * Please select a destination" at bounding box center [300, 359] width 151 height 13
paste input "[GEOGRAPHIC_DATA]"
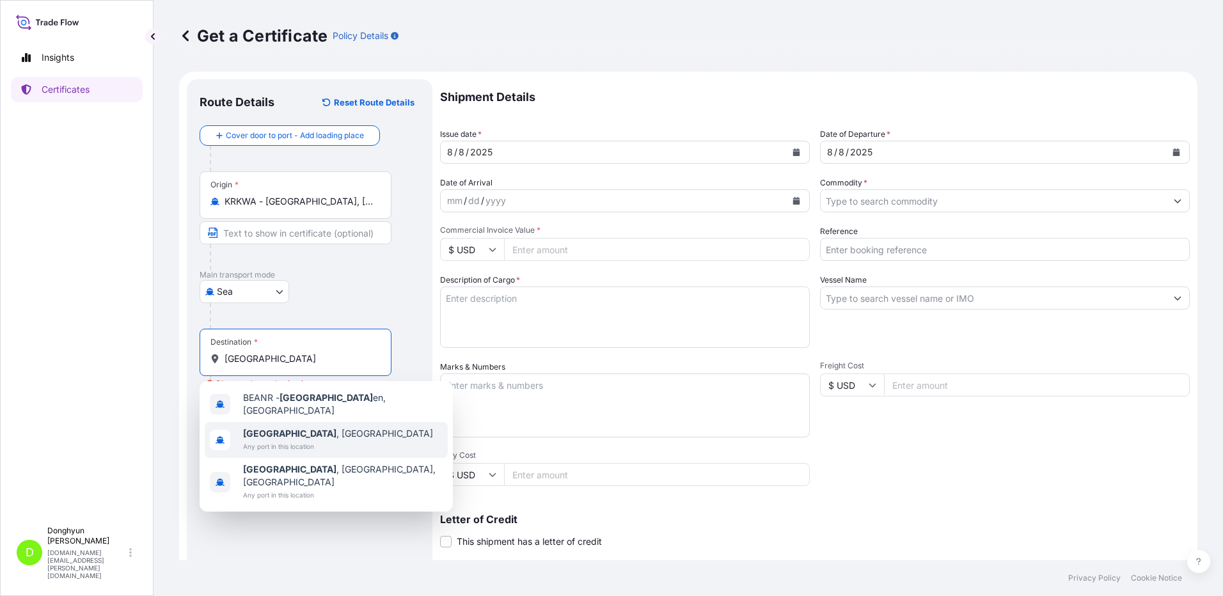
click at [271, 431] on b "[GEOGRAPHIC_DATA]" at bounding box center [289, 433] width 93 height 11
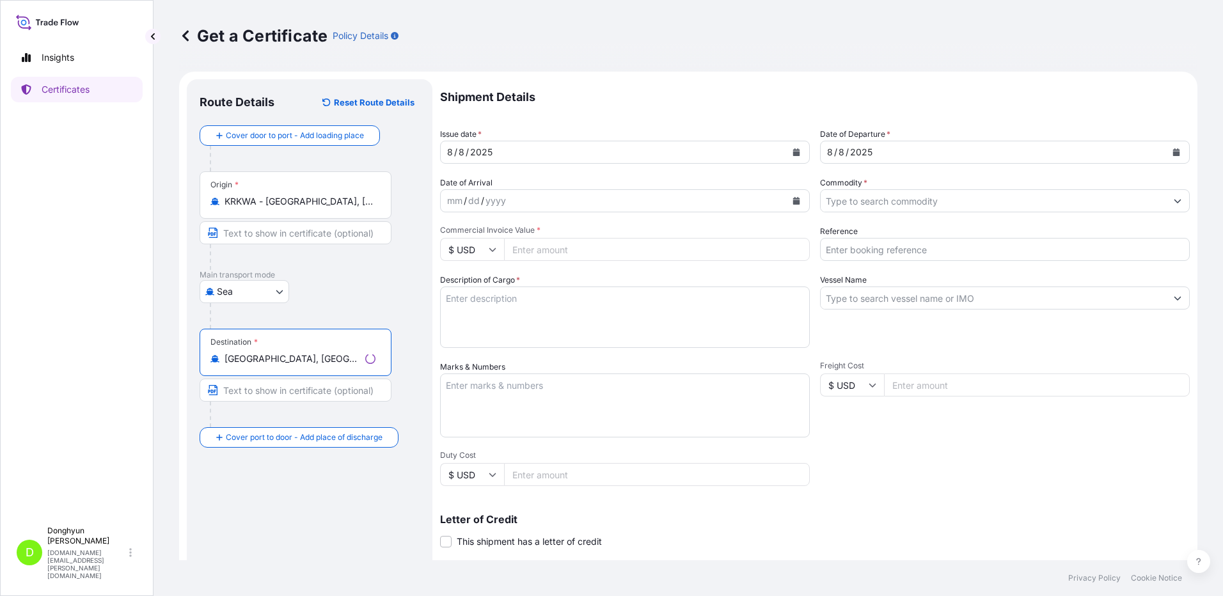
type input "[GEOGRAPHIC_DATA], [GEOGRAPHIC_DATA]"
click at [294, 526] on div "Route Details Reset Route Details Cover door to port - Add loading place Place …" at bounding box center [310, 402] width 220 height 620
click at [1174, 200] on icon "Show suggestions" at bounding box center [1178, 201] width 8 height 8
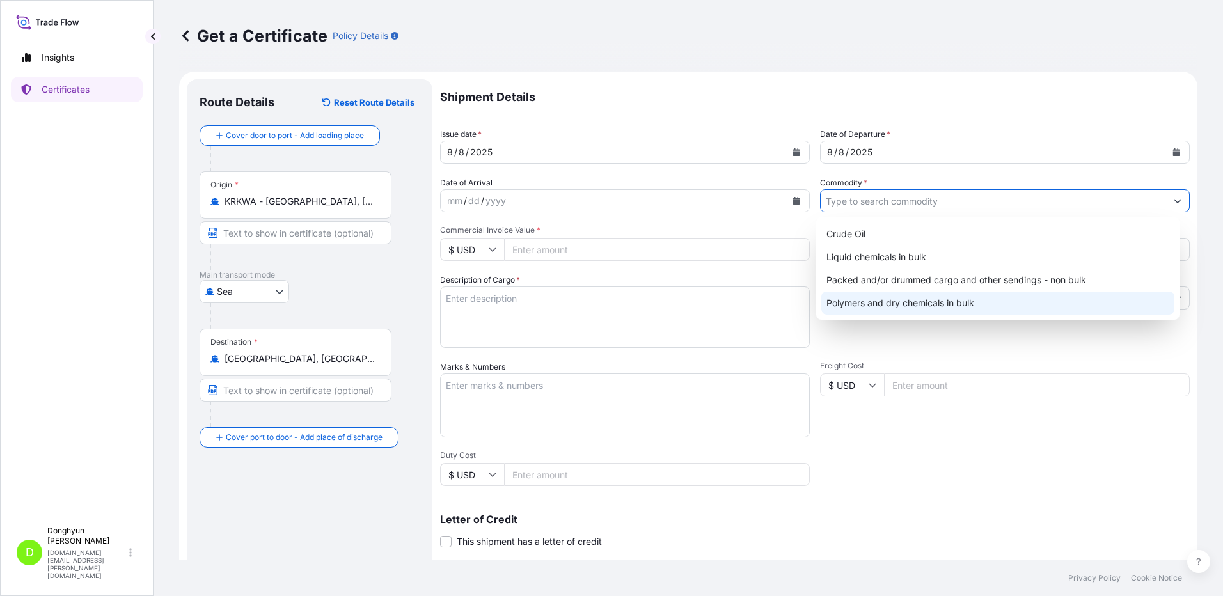
click at [887, 312] on div "Polymers and dry chemicals in bulk" at bounding box center [999, 303] width 354 height 23
type input "Polymers and dry chemicals in bulk"
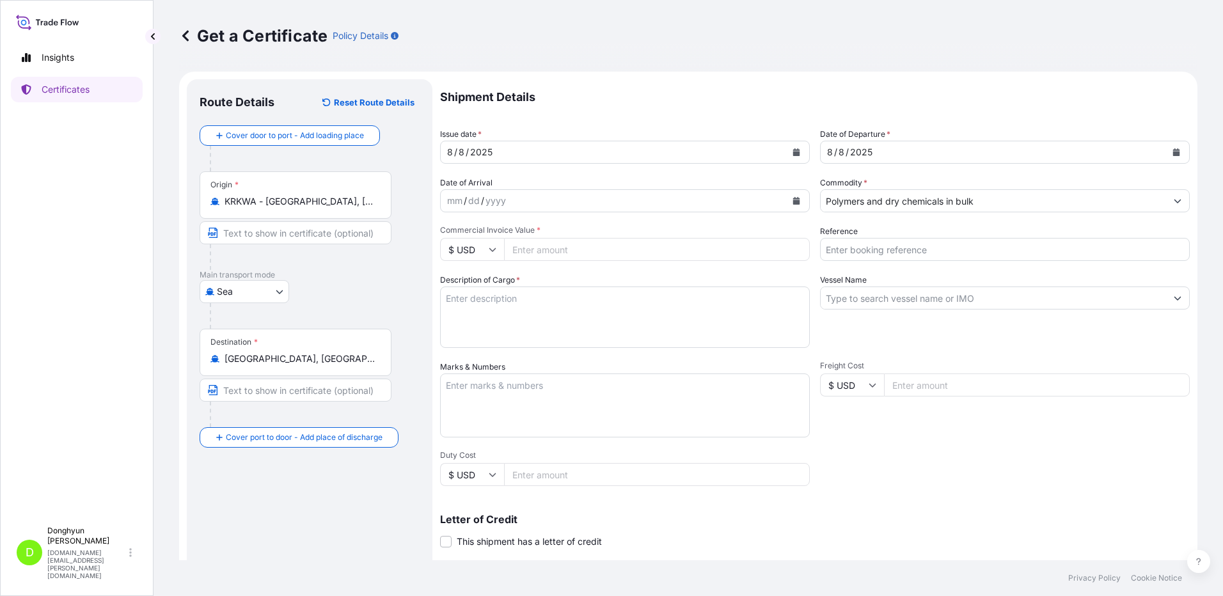
click at [556, 249] on input "Commercial Invoice Value *" at bounding box center [657, 249] width 306 height 23
click at [919, 244] on input "Reference" at bounding box center [1005, 249] width 370 height 23
paste input "8800129972"
type input "8800129972"
click at [742, 80] on p "Shipment Details" at bounding box center [815, 97] width 750 height 36
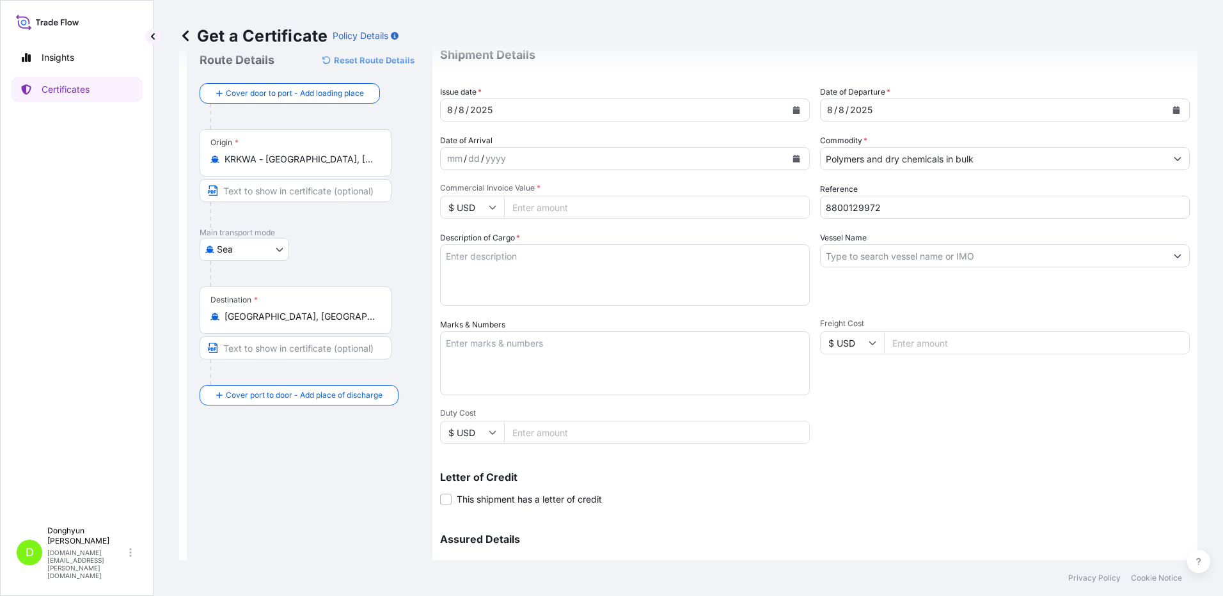
scroll to position [64, 0]
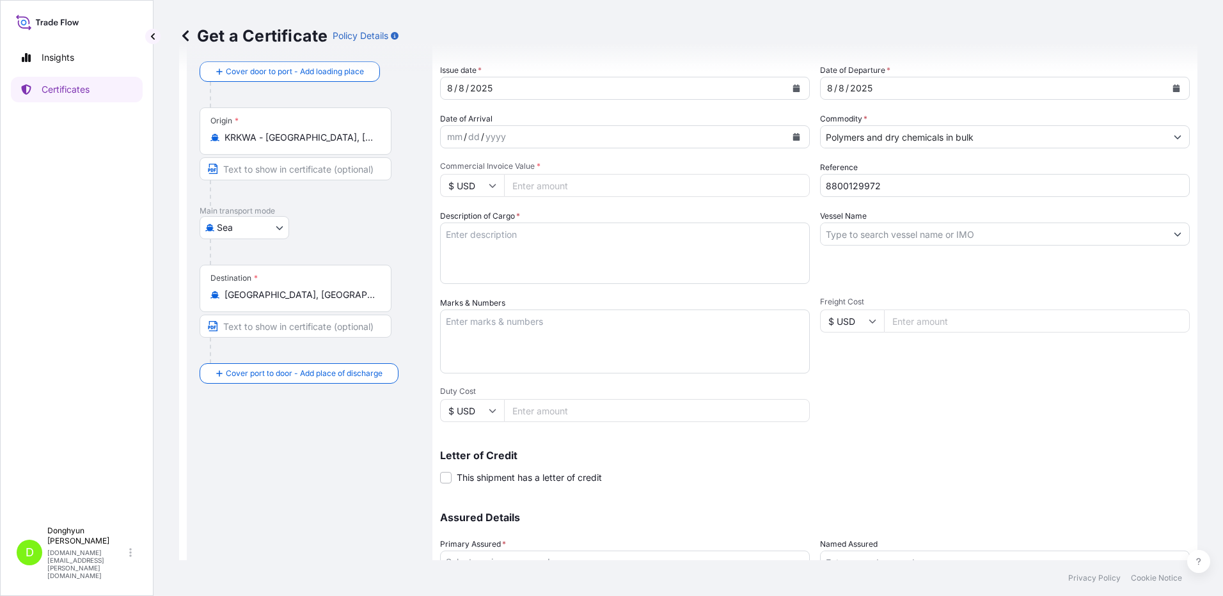
click at [595, 240] on textarea "Description of Cargo *" at bounding box center [625, 253] width 370 height 61
click at [889, 234] on input "Vessel Name" at bounding box center [994, 234] width 346 height 23
paste input "HMM RUBY"
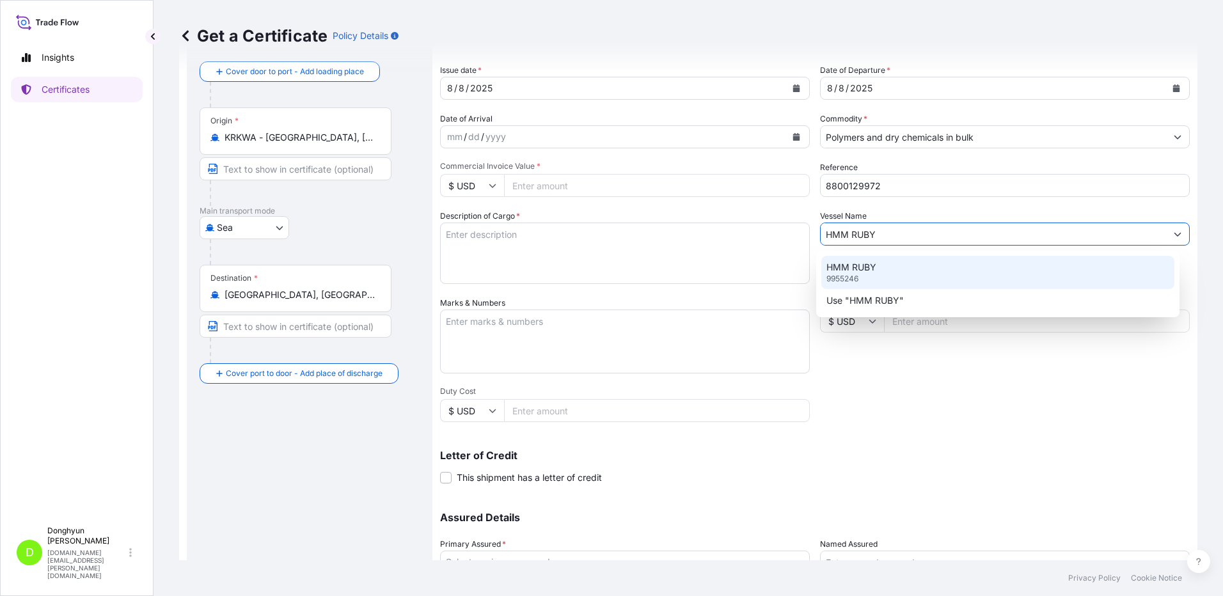
click at [875, 273] on p "HMM RUBY" at bounding box center [852, 267] width 50 height 13
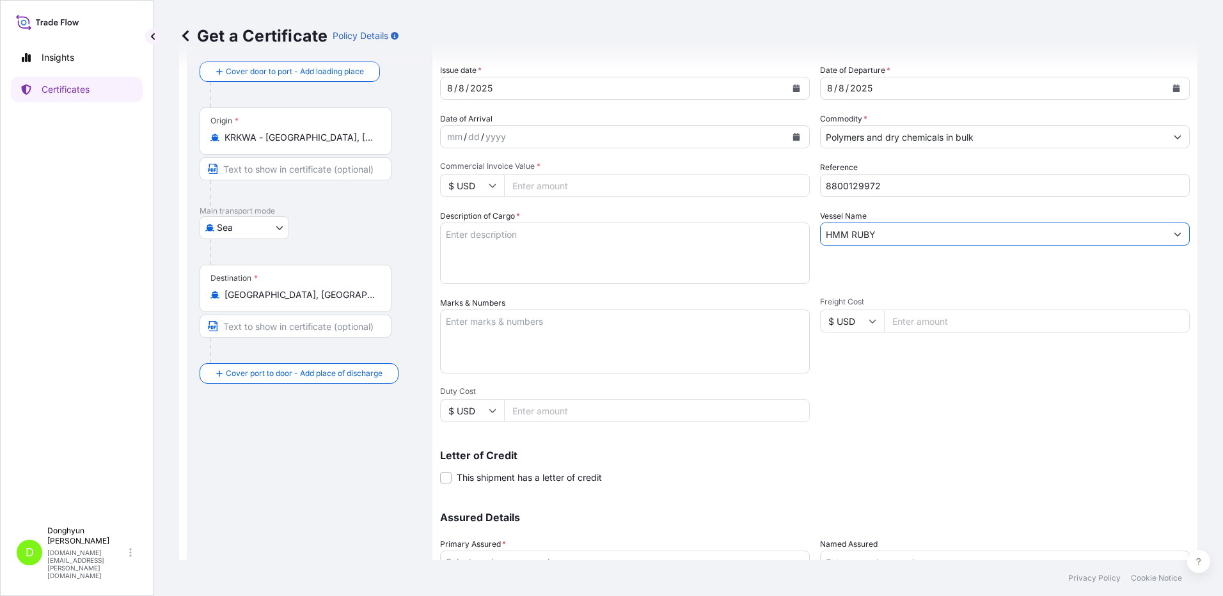
type input "HMM RUBY"
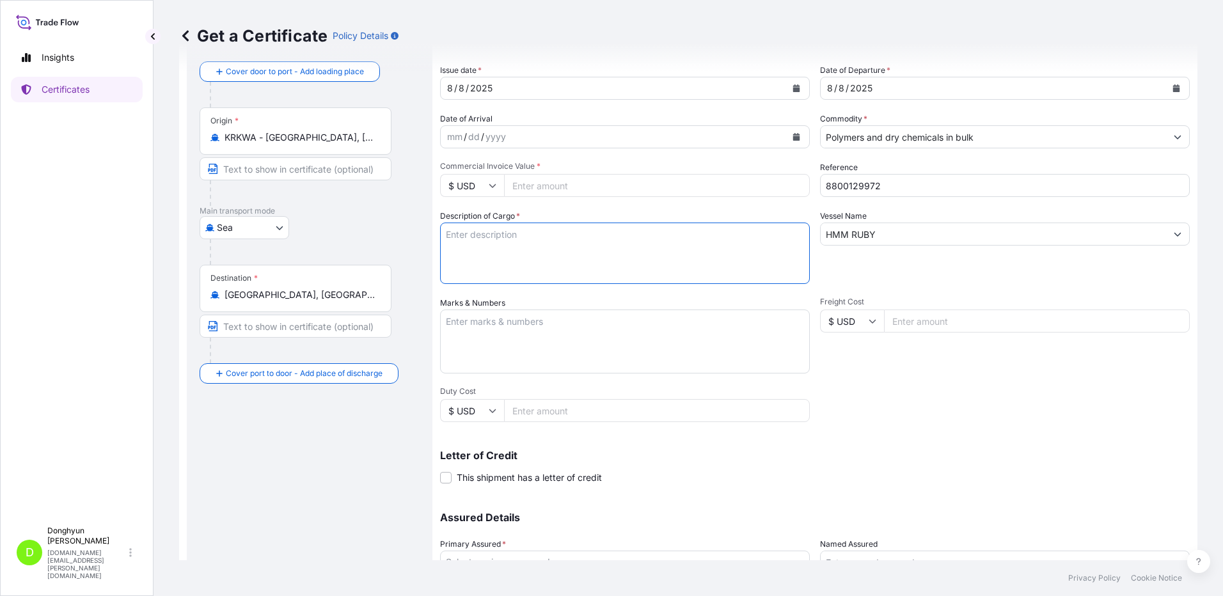
click at [482, 246] on textarea "Description of Cargo *" at bounding box center [625, 253] width 370 height 61
paste textarea "HPP MF650Y PWD BT (PMC)"
paste textarea "PO 4405979577"
type textarea "HPP MF650Y PWD BT (PMC) PO 4405979577"
click at [553, 173] on div "Commercial Invoice Value * $ USD" at bounding box center [625, 179] width 370 height 36
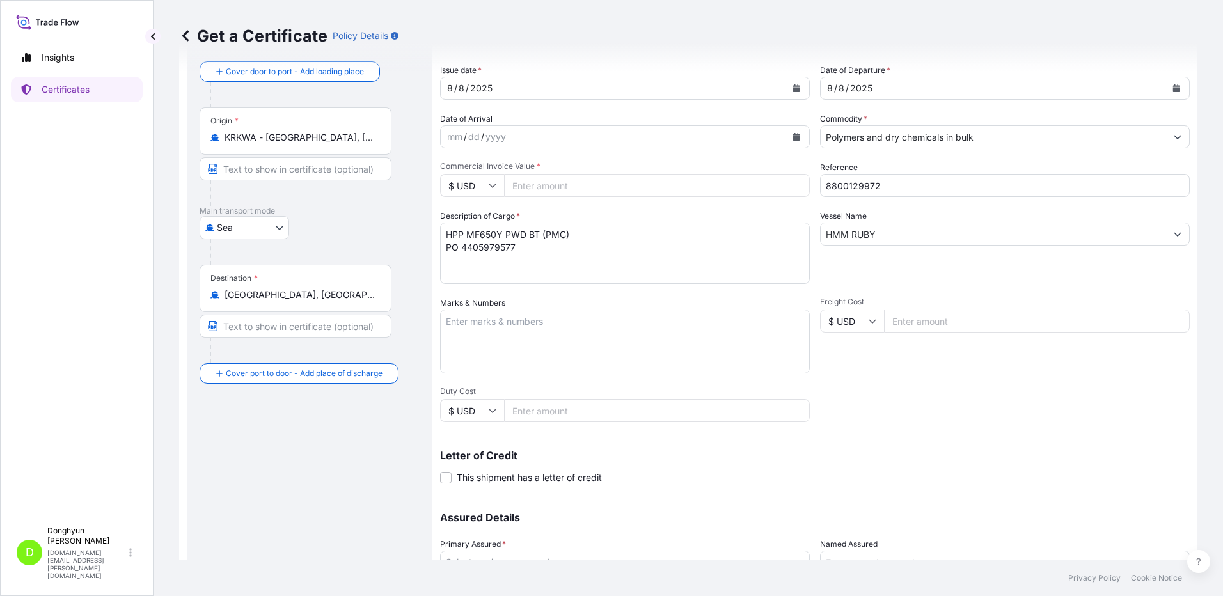
click at [550, 193] on input "Commercial Invoice Value *" at bounding box center [657, 185] width 306 height 23
type input "282641.70"
click at [621, 35] on div "Get a Certificate Policy Details" at bounding box center [688, 36] width 1019 height 20
click at [364, 452] on div "Route Details Reset Route Details Cover door to port - Add loading place Place …" at bounding box center [310, 338] width 220 height 620
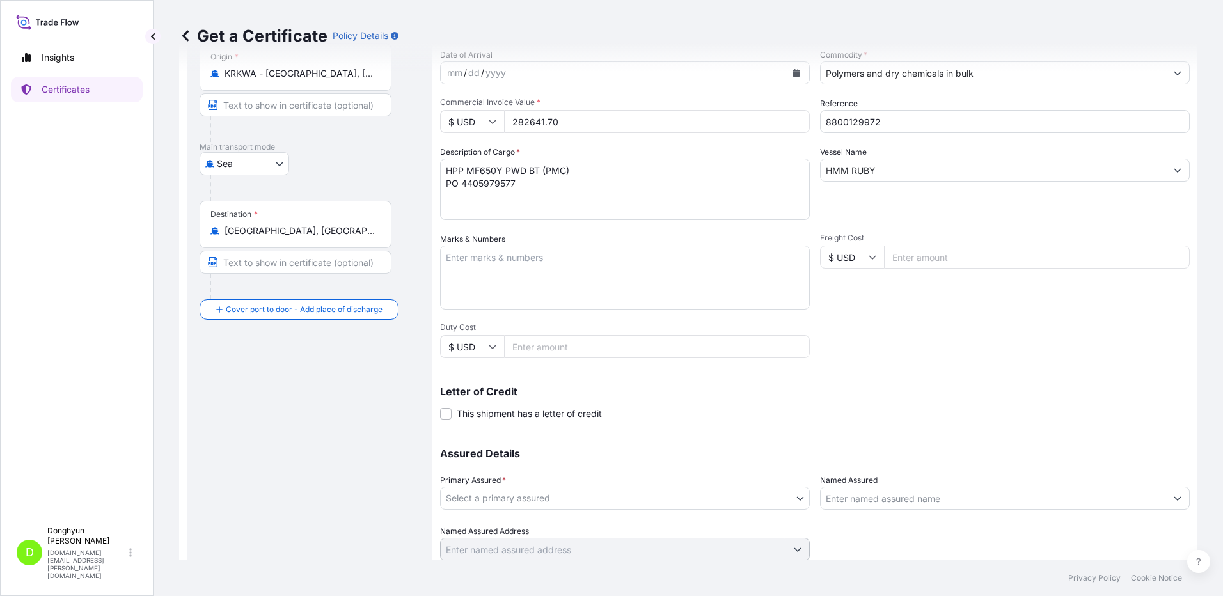
scroll to position [172, 0]
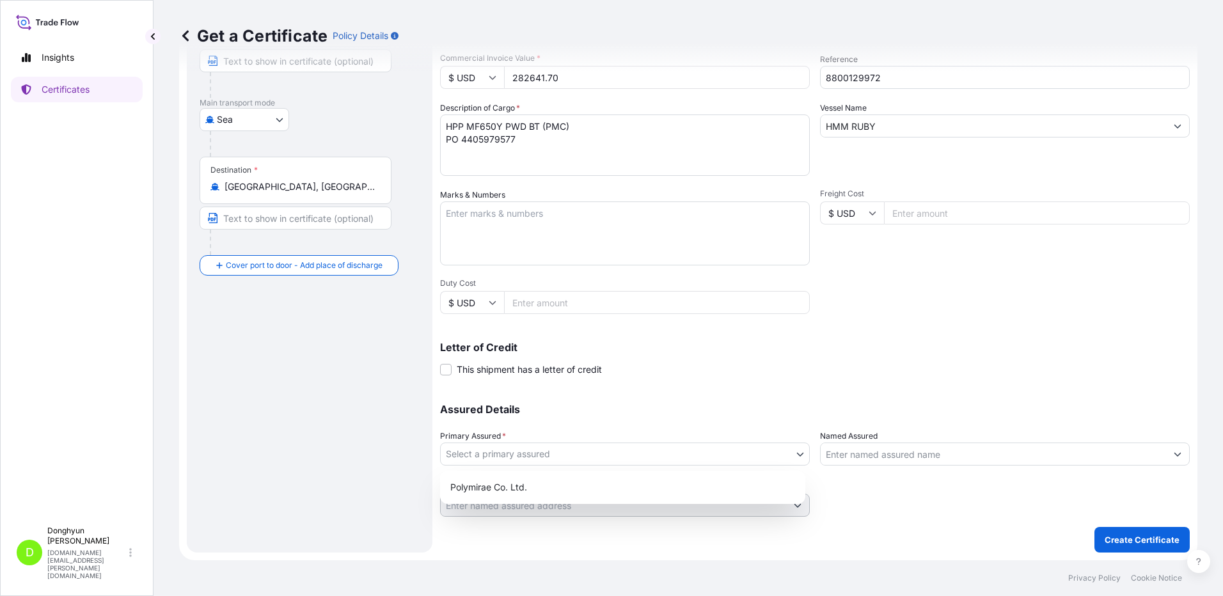
click at [796, 457] on body "Insights Certificates D [PERSON_NAME] [DOMAIN_NAME][EMAIL_ADDRESS][PERSON_NAME]…" at bounding box center [611, 298] width 1223 height 596
click at [660, 482] on div "Polymirae Co. Ltd." at bounding box center [622, 487] width 355 height 23
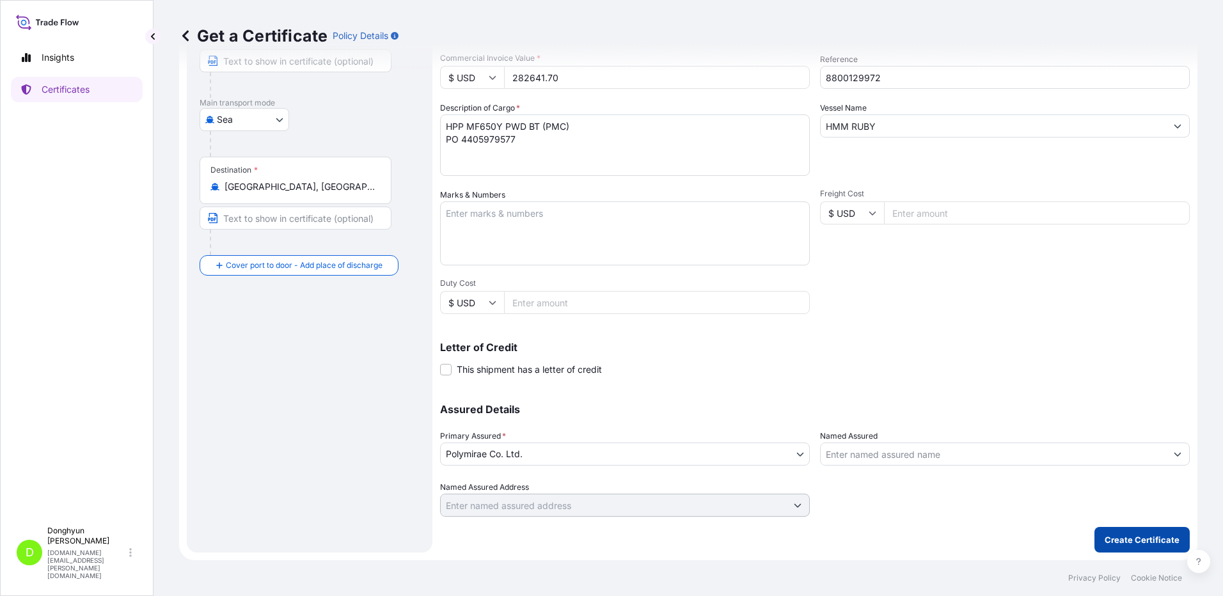
click at [1137, 545] on p "Create Certificate" at bounding box center [1142, 540] width 75 height 13
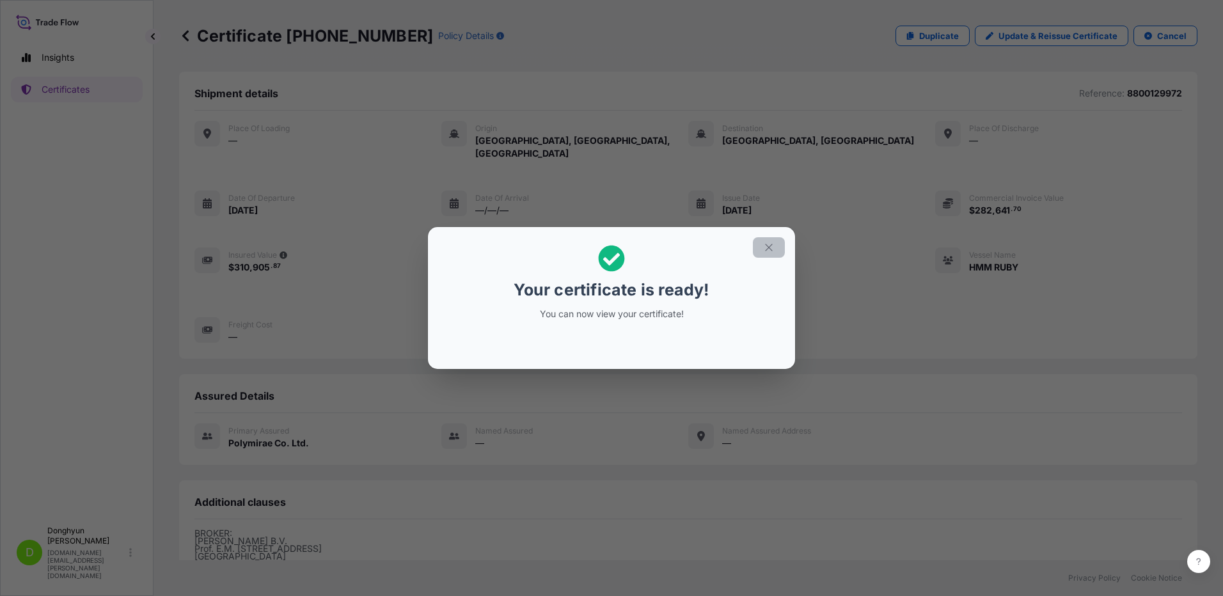
click at [770, 249] on icon "button" at bounding box center [768, 247] width 7 height 7
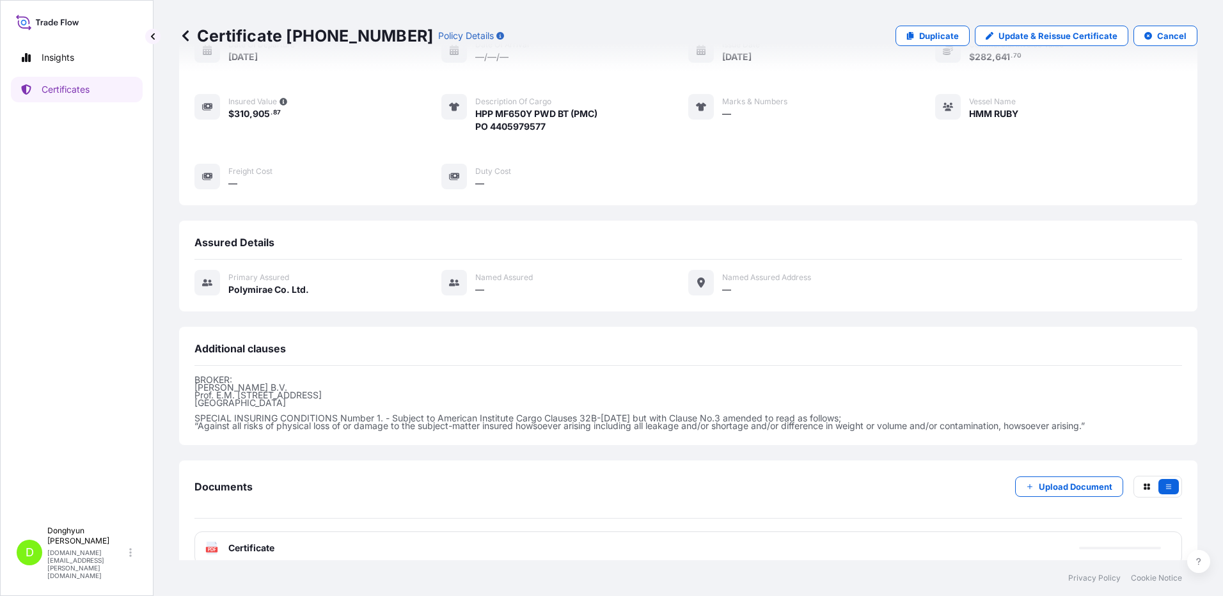
scroll to position [161, 0]
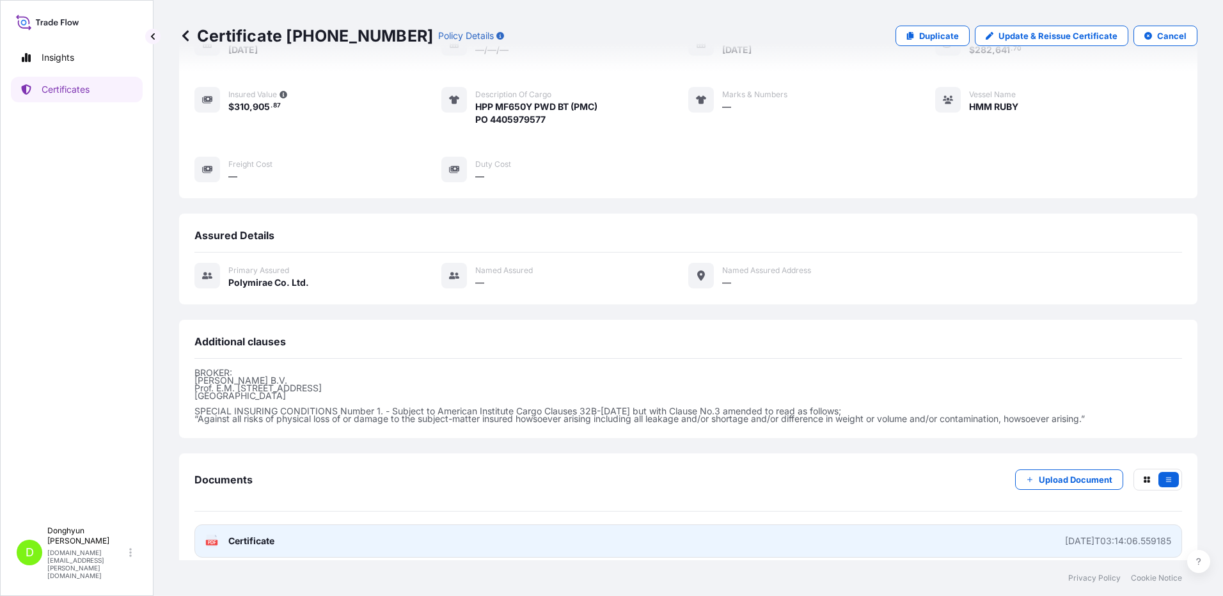
click at [243, 535] on span "Certificate" at bounding box center [251, 541] width 46 height 13
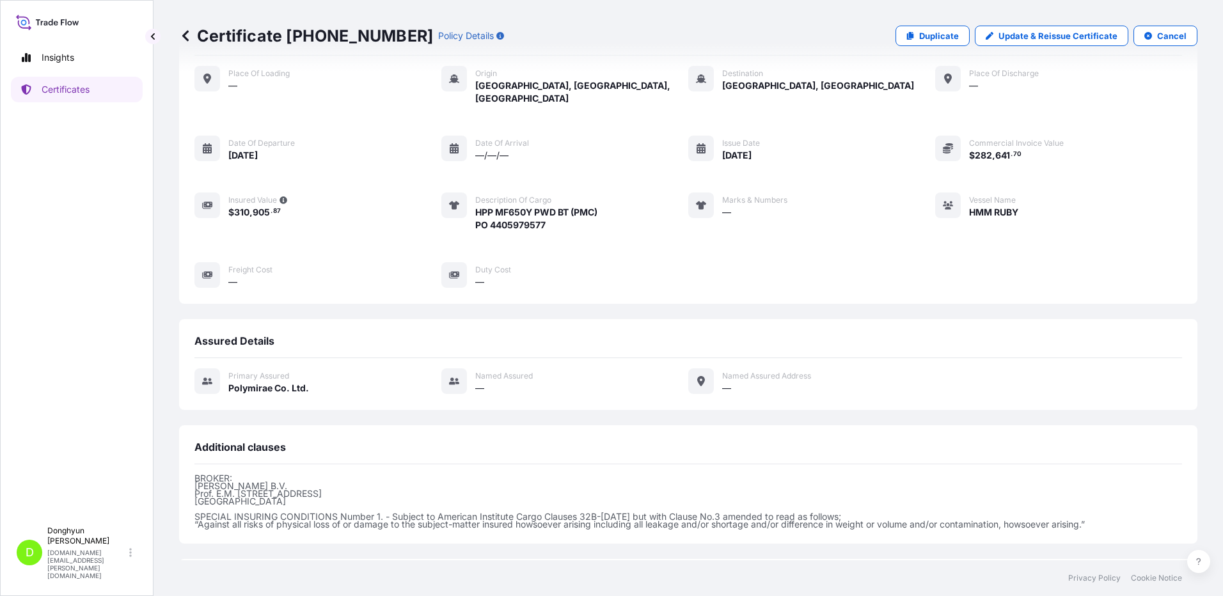
scroll to position [0, 0]
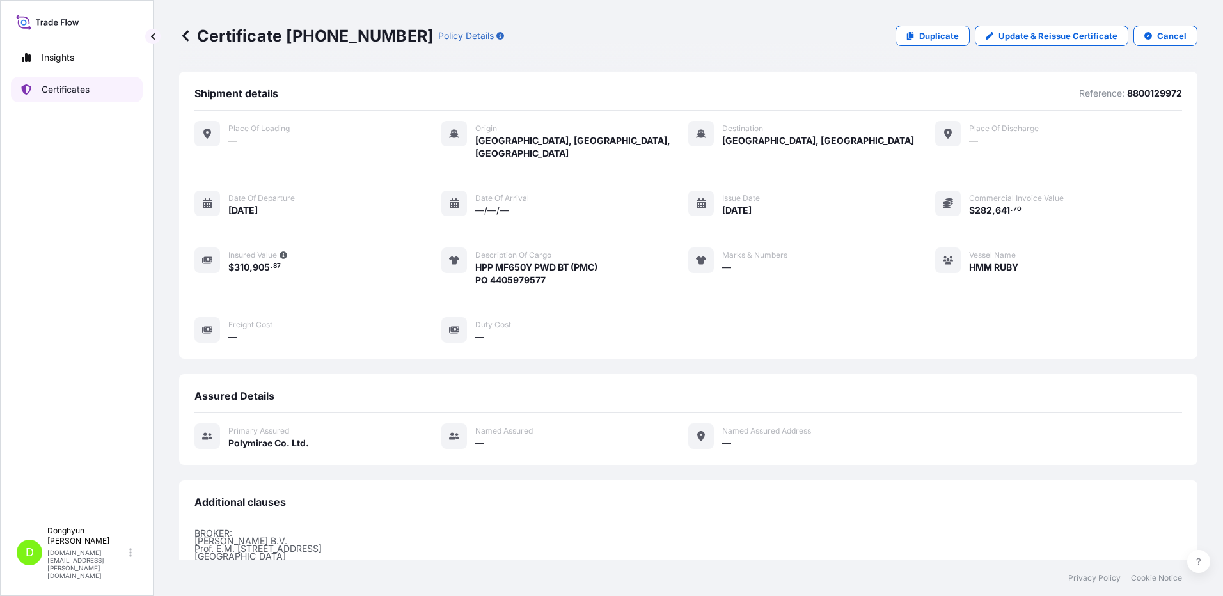
click at [83, 93] on p "Certificates" at bounding box center [66, 89] width 48 height 13
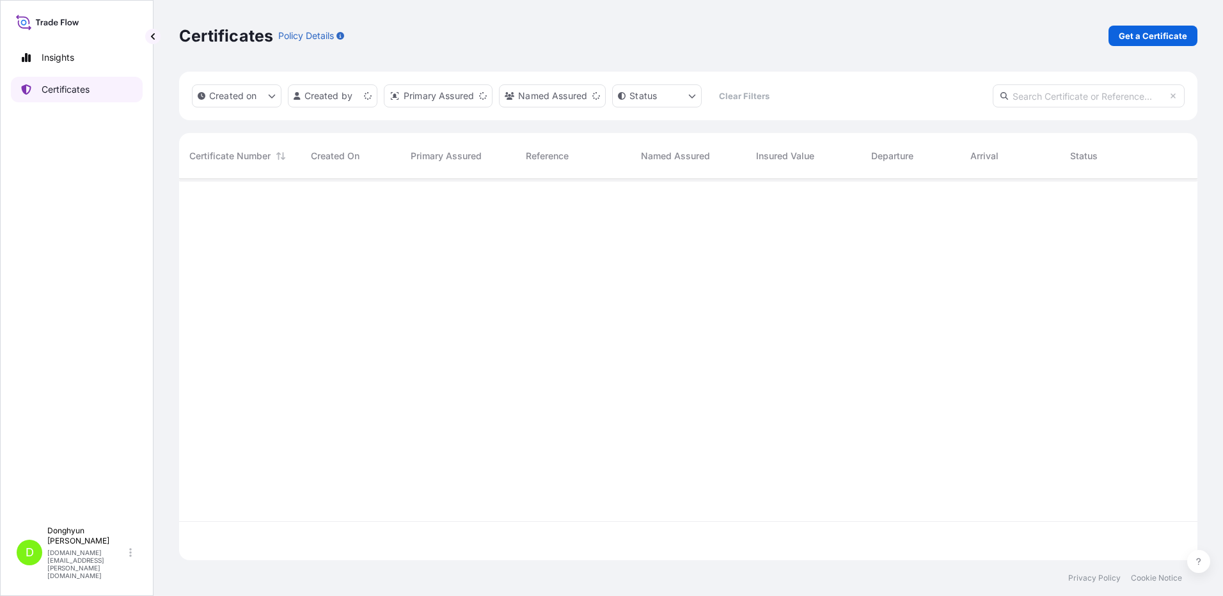
scroll to position [379, 1009]
click at [1138, 36] on p "Get a Certificate" at bounding box center [1153, 35] width 68 height 13
select select "Sea"
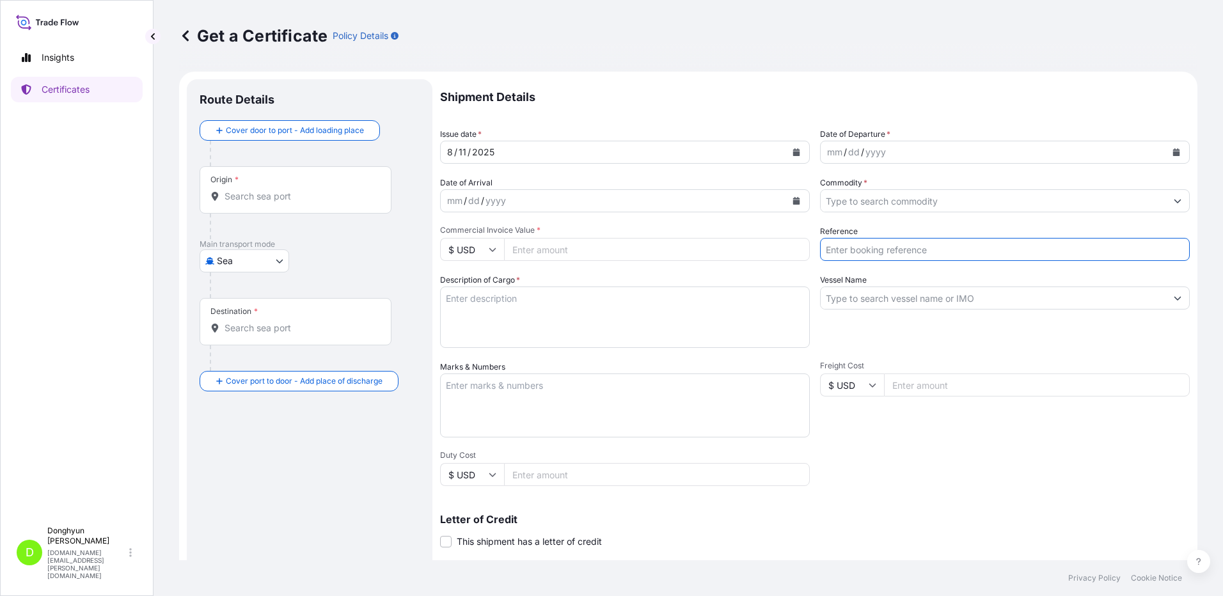
click at [875, 250] on input "Reference" at bounding box center [1005, 249] width 370 height 23
paste input "8800130012"
type input "8800130012"
click at [931, 306] on input "Vessel Name" at bounding box center [994, 298] width 346 height 23
paste input "HT CAPRICORN"
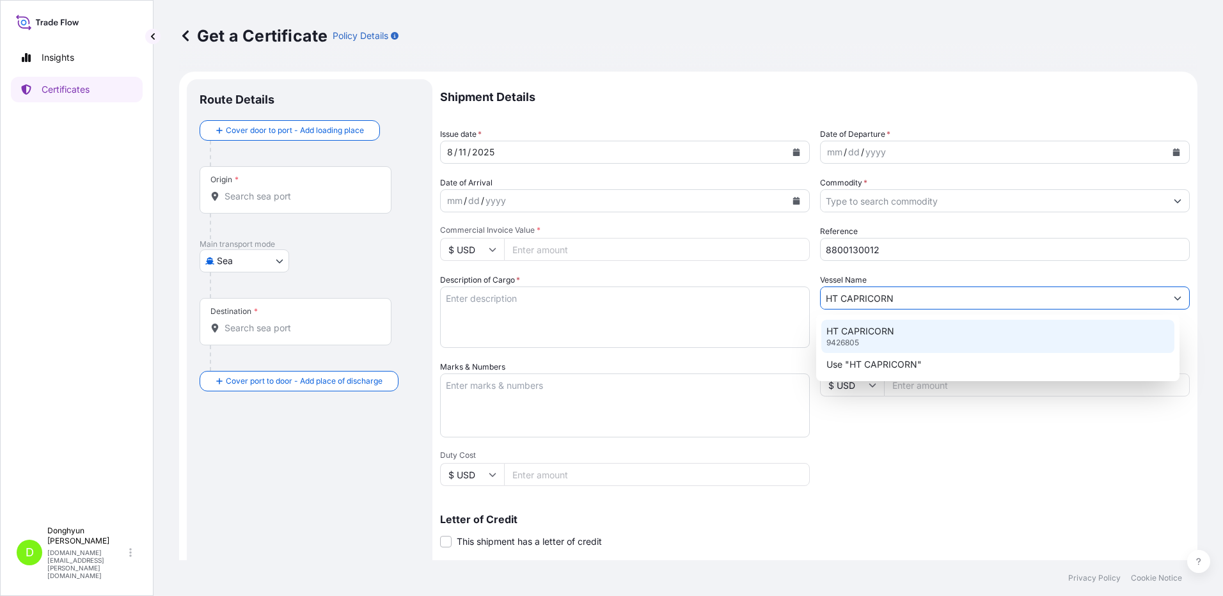
click at [899, 340] on div "HT CAPRICORN 9426805" at bounding box center [999, 336] width 354 height 33
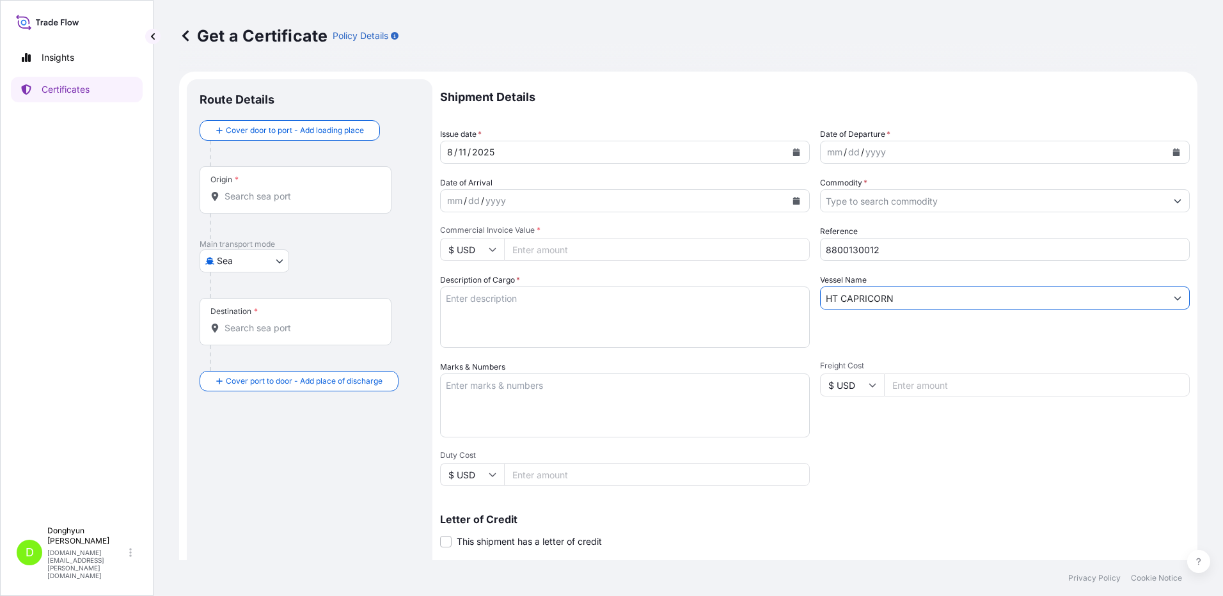
type input "HT CAPRICORN"
click at [1173, 151] on icon "Calendar" at bounding box center [1177, 152] width 8 height 8
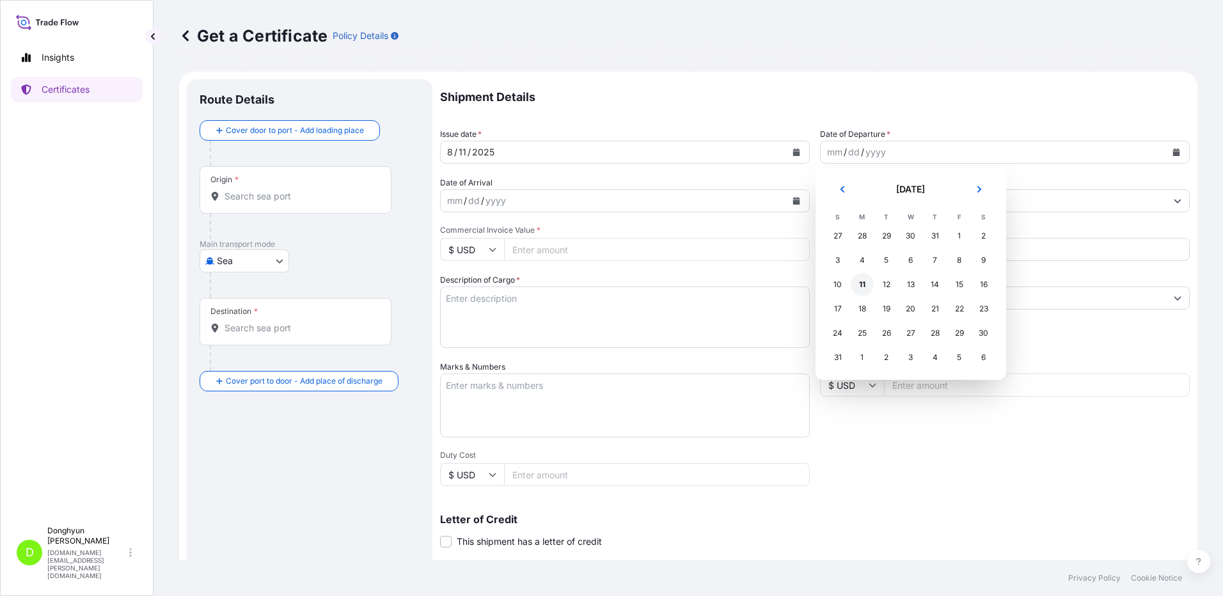
click at [864, 282] on div "11" at bounding box center [862, 284] width 23 height 23
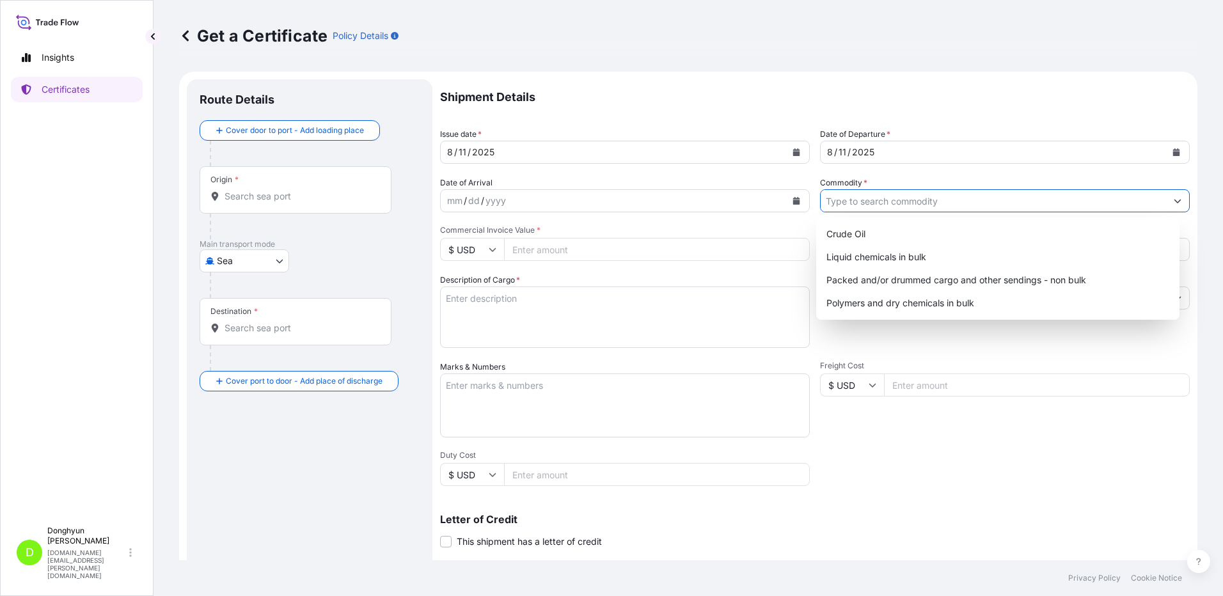
click at [883, 200] on input "Commodity *" at bounding box center [994, 200] width 346 height 23
click at [860, 302] on div "Polymers and dry chemicals in bulk" at bounding box center [999, 303] width 354 height 23
type input "Polymers and dry chemicals in bulk"
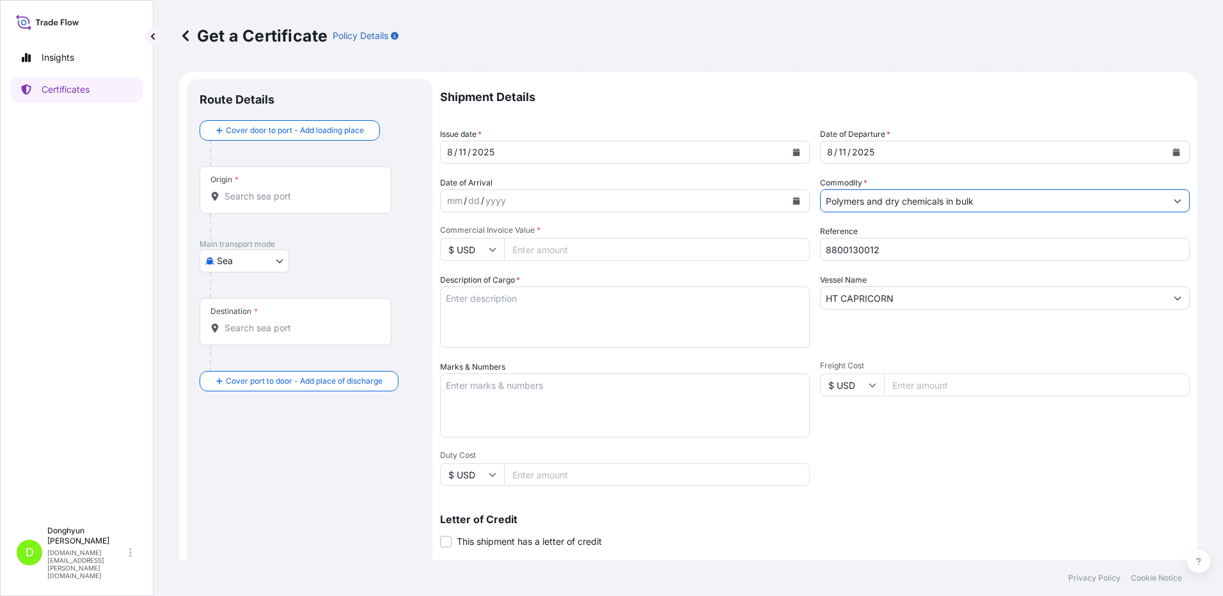
click at [552, 248] on input "Commercial Invoice Value *" at bounding box center [657, 249] width 306 height 23
